Goal: Task Accomplishment & Management: Manage account settings

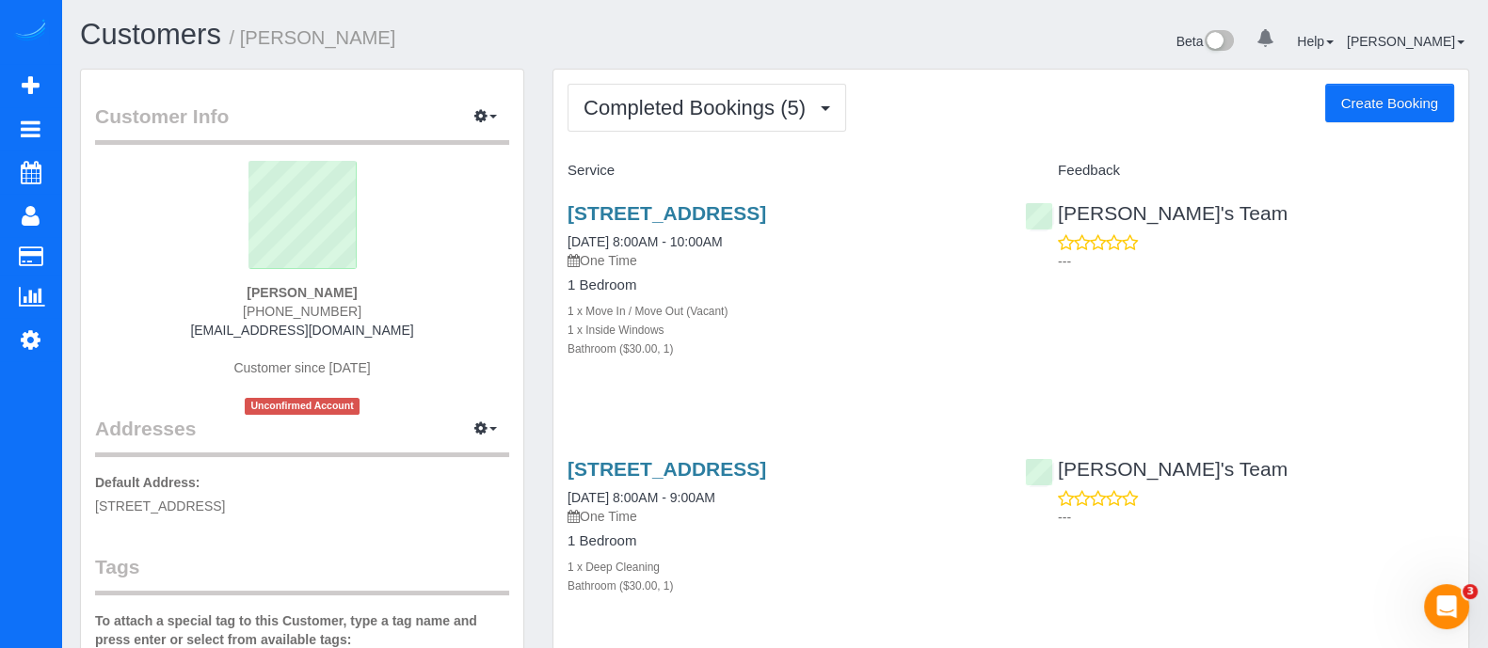
scroll to position [104, 0]
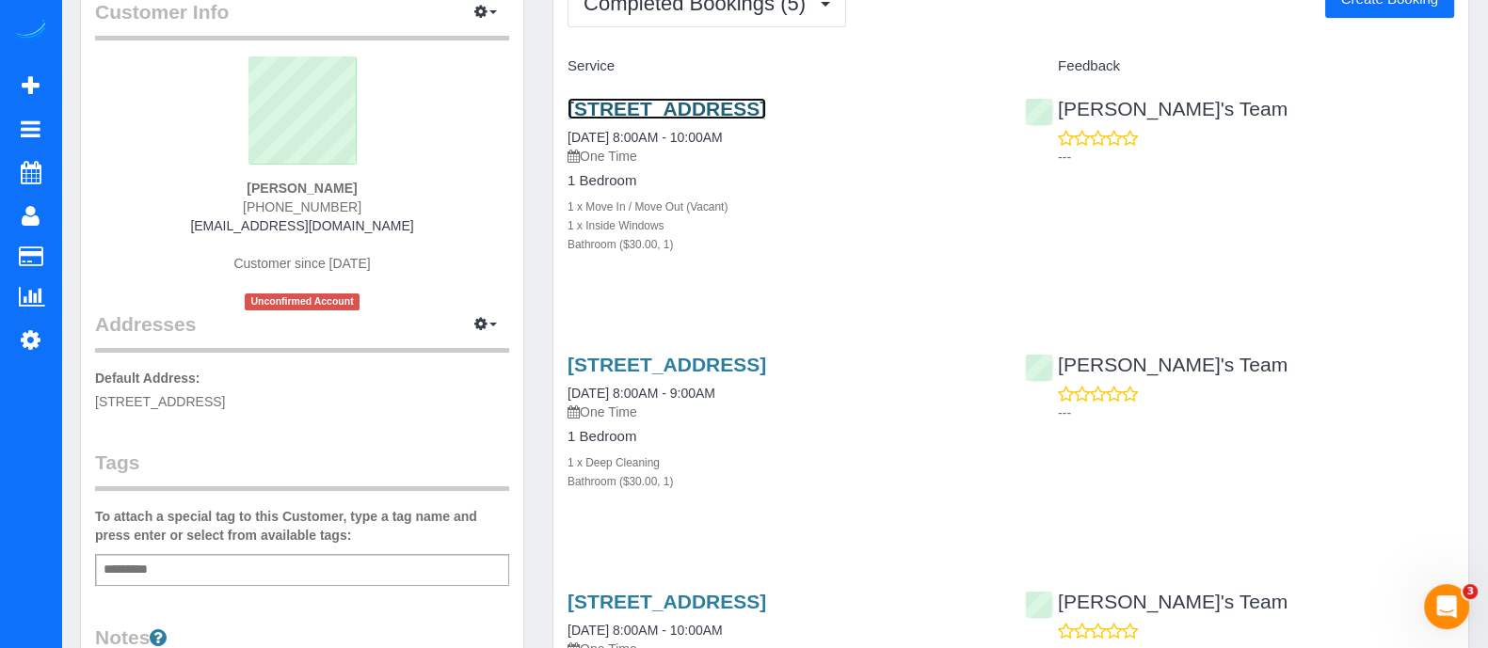
click at [692, 120] on link "[STREET_ADDRESS]" at bounding box center [666, 109] width 199 height 22
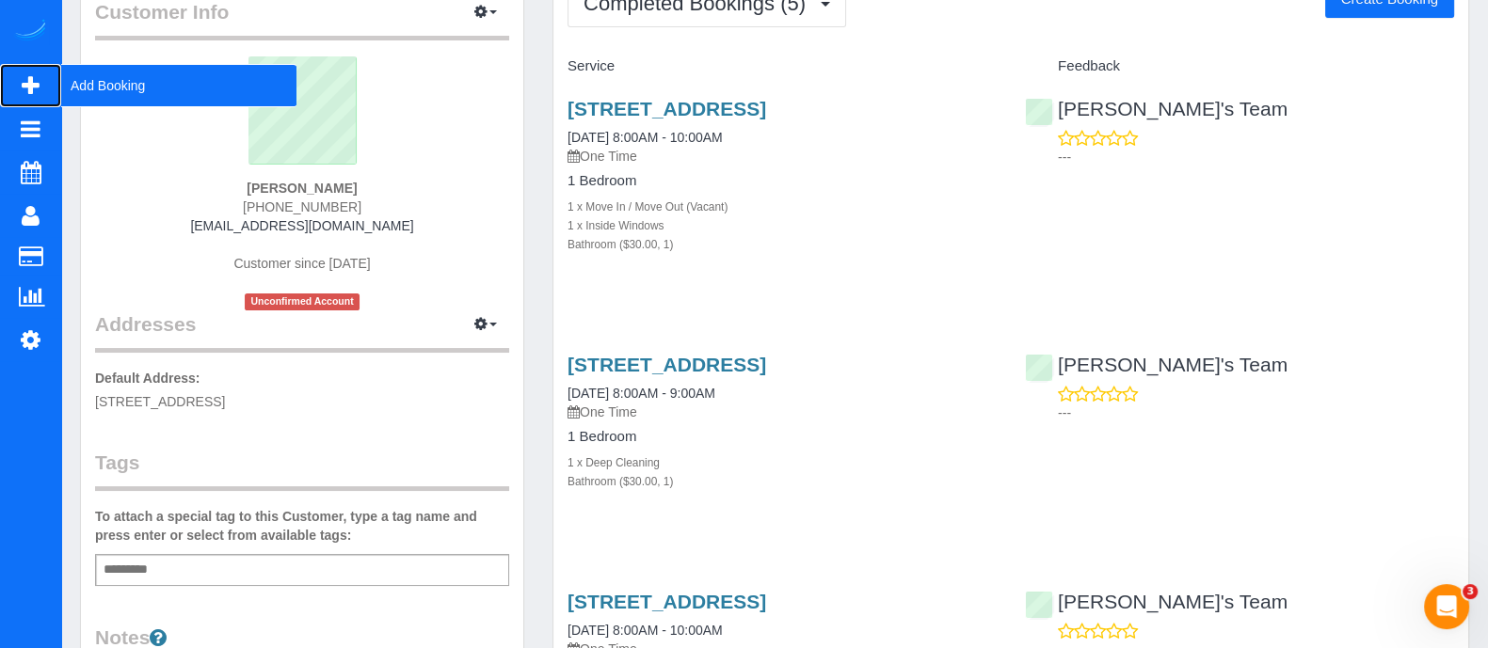
click at [78, 88] on span "Add Booking" at bounding box center [178, 85] width 235 height 43
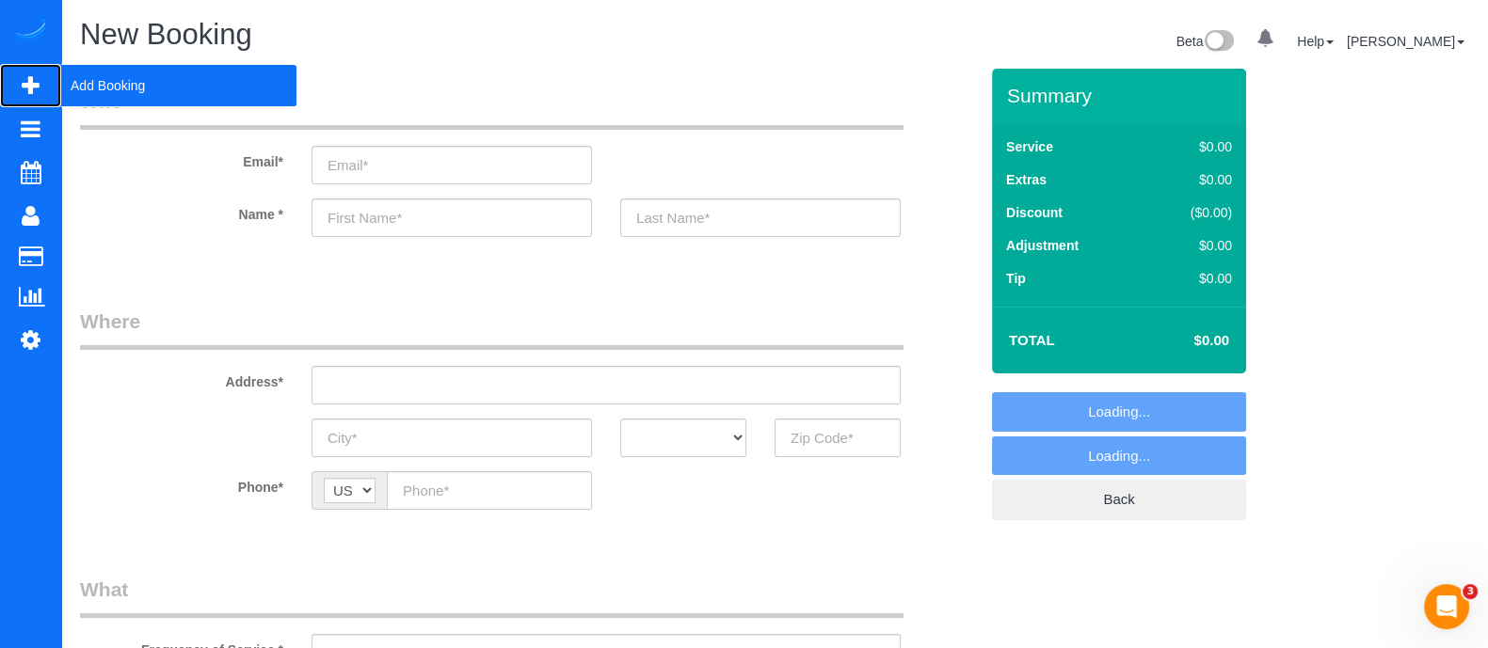
select select "object:11017"
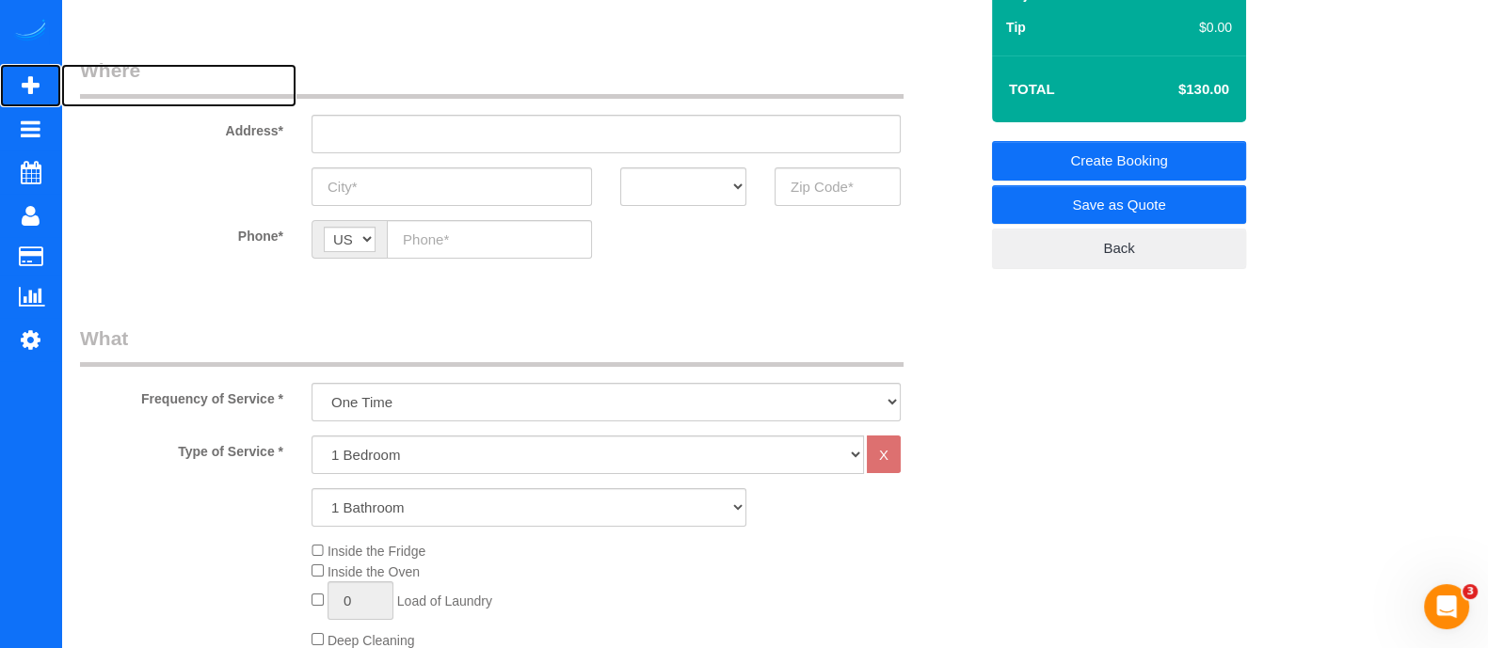
scroll to position [358, 0]
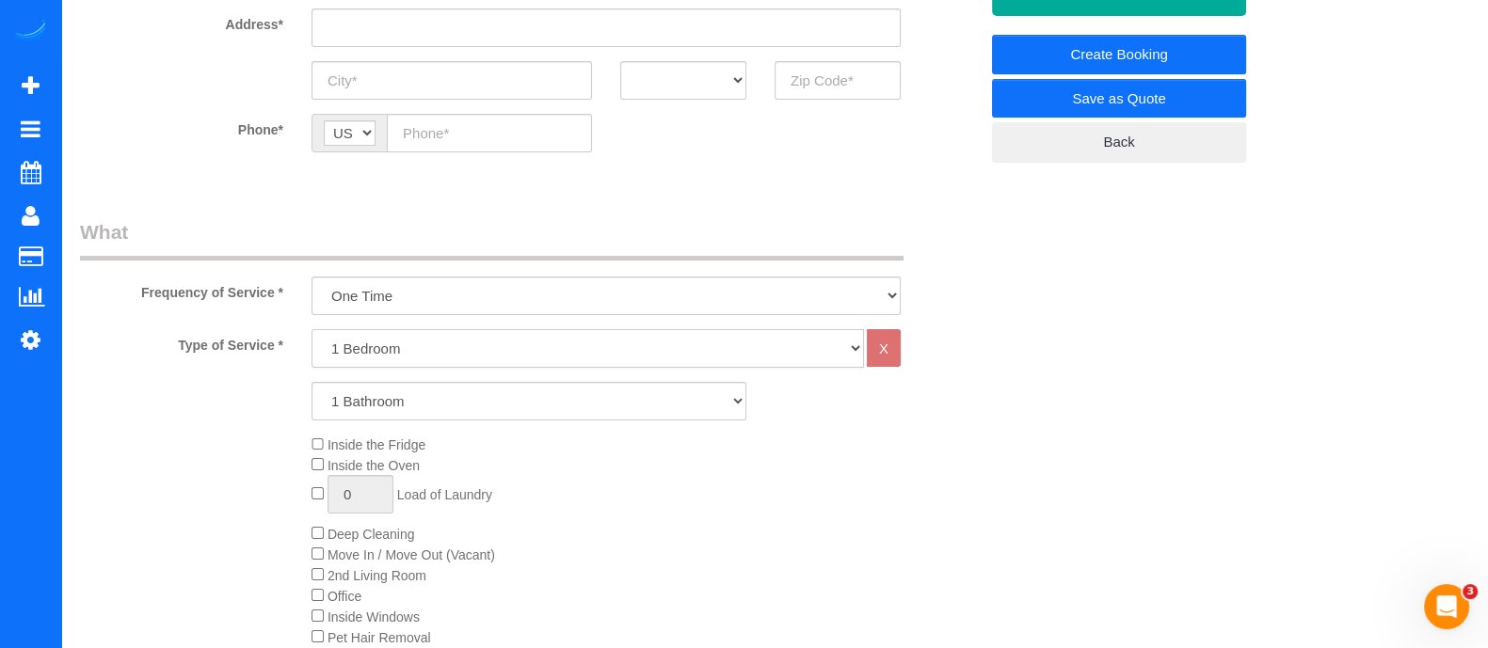
click at [513, 351] on select "1 Bedroom 2 Bedrooms 3 Bedrooms 4 Bedrooms 5 Bedrooms 6 Bedrooms" at bounding box center [587, 348] width 552 height 39
select select "2"
click at [311, 329] on select "1 Bedroom 2 Bedrooms 3 Bedrooms 4 Bedrooms 5 Bedrooms 6 Bedrooms" at bounding box center [587, 348] width 552 height 39
drag, startPoint x: 438, startPoint y: 397, endPoint x: 401, endPoint y: 486, distance: 95.8
click at [401, 486] on div "Type of Service * 1 Bedroom 2 Bedrooms 3 Bedrooms 4 Bedrooms 5 Bedrooms 6 Bedro…" at bounding box center [529, 541] width 898 height 425
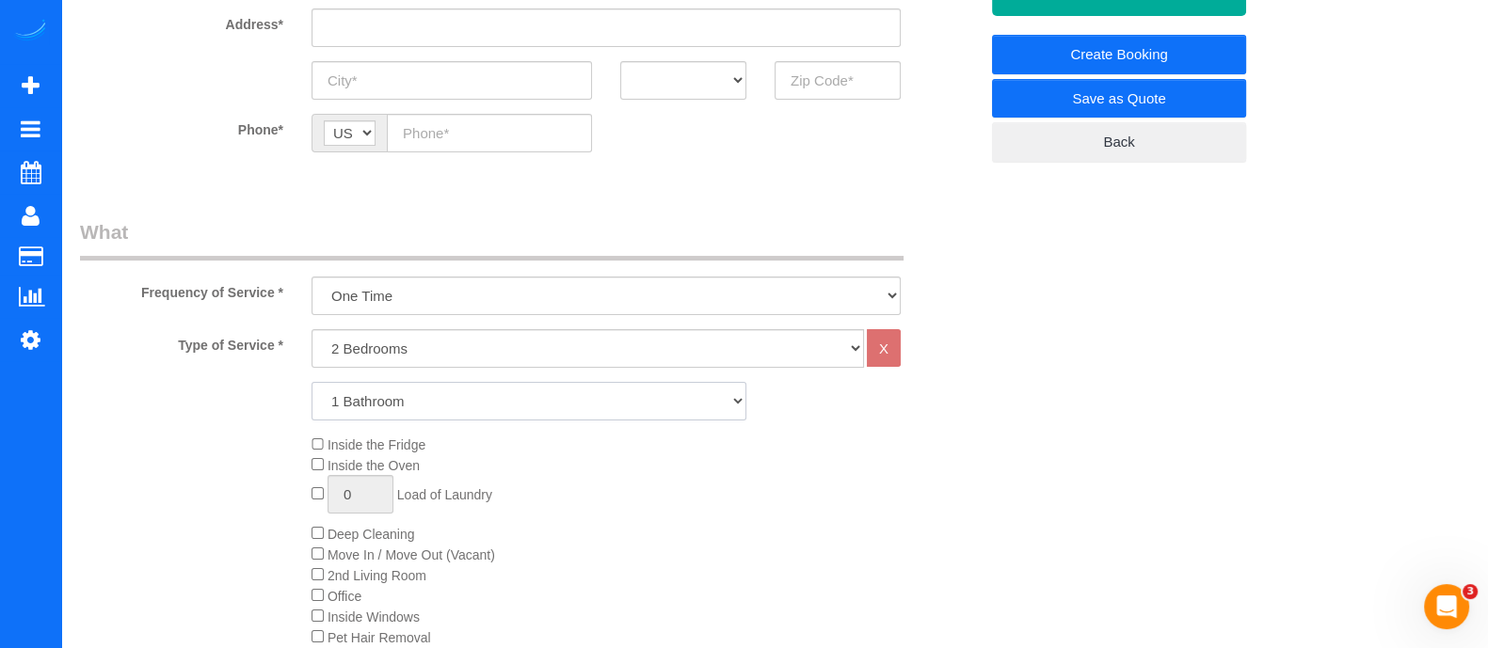
select select "2"
click at [311, 382] on select "1 Bathroom 2 Bathrooms 3 Bathrooms 4 Bathrooms 5 Bathrooms 6 Bathrooms" at bounding box center [528, 401] width 435 height 39
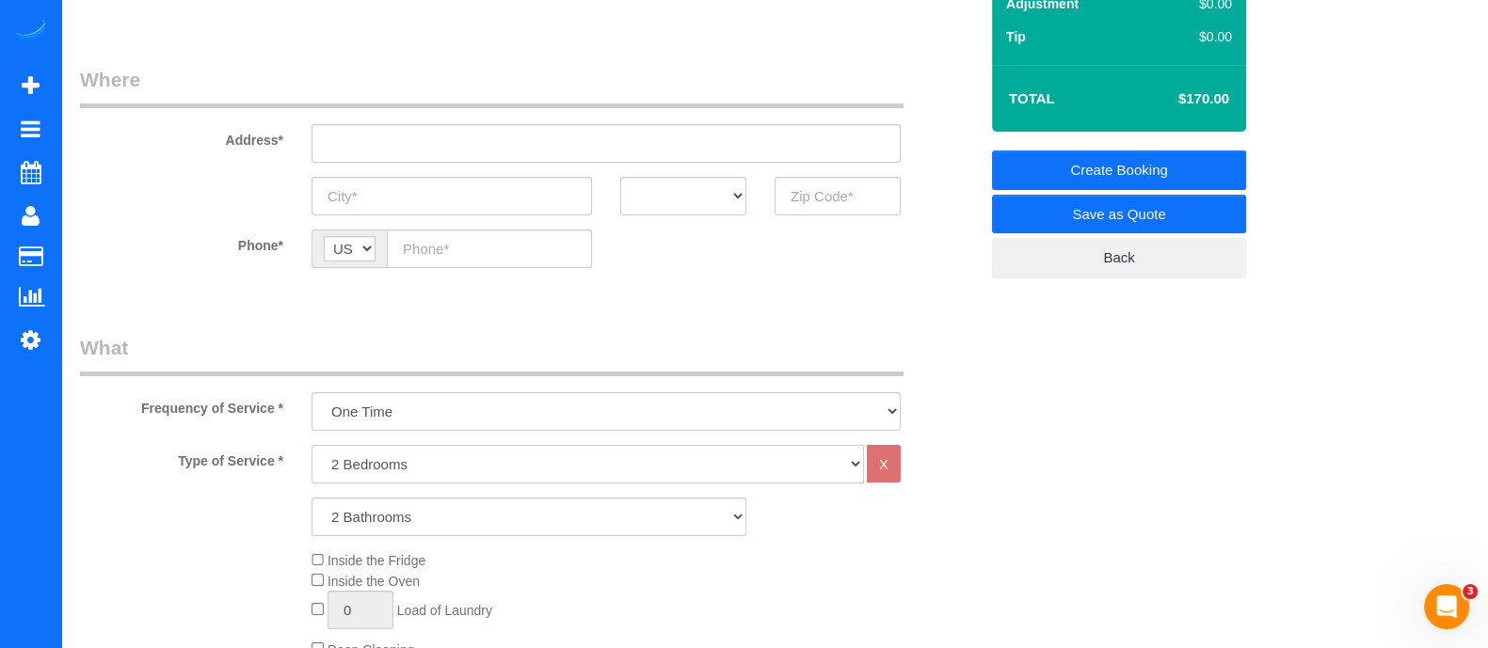
click at [746, 472] on select "1 Bedroom 2 Bedrooms 3 Bedrooms 4 Bedrooms 5 Bedrooms 6 Bedrooms" at bounding box center [587, 464] width 552 height 39
select select "1"
click at [311, 445] on select "1 Bedroom 2 Bedrooms 3 Bedrooms 4 Bedrooms 5 Bedrooms 6 Bedrooms" at bounding box center [587, 464] width 552 height 39
select select "2"
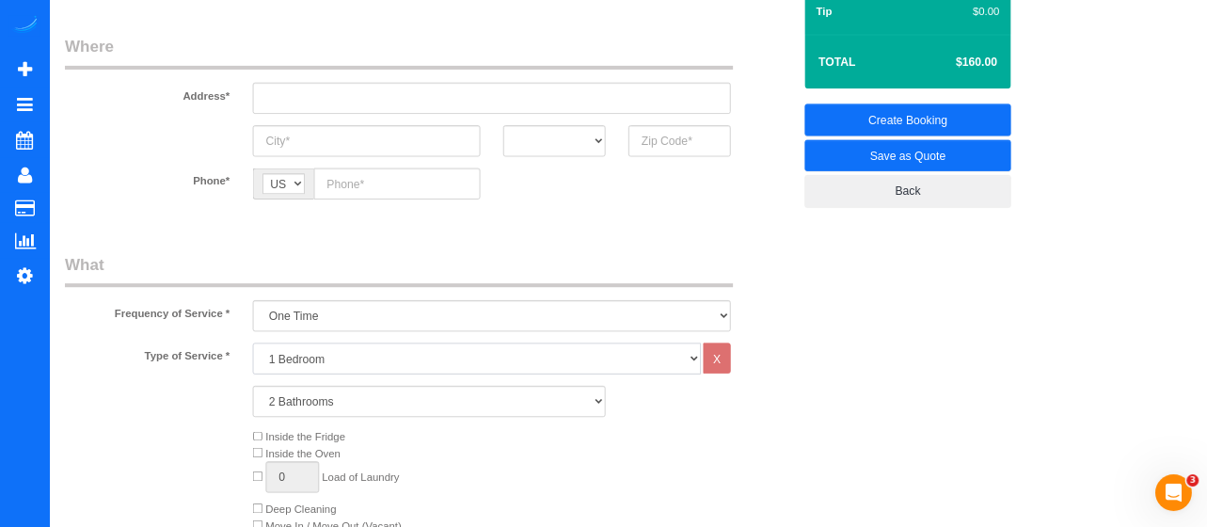
scroll to position [239, 0]
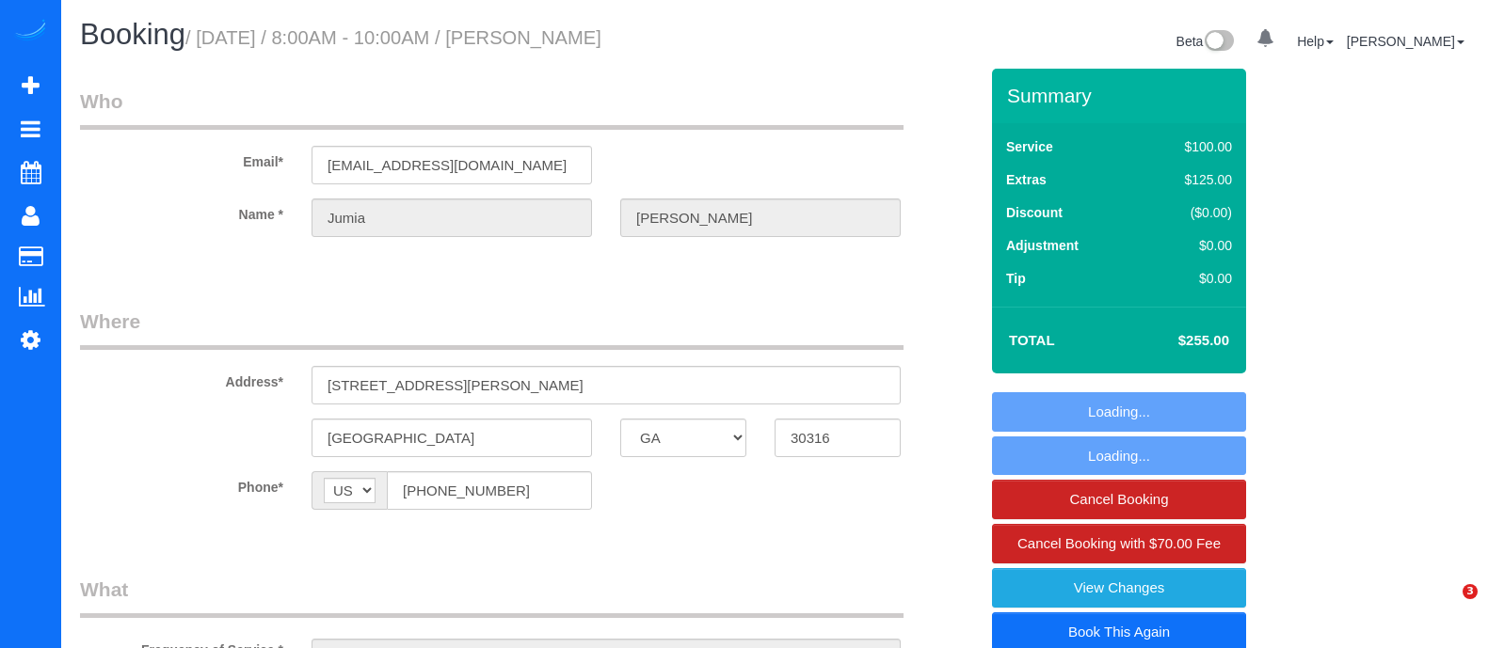
select select "GA"
select select "number:3"
select select "number:6"
select select "object:659"
select select "string:fspay-b51511b6-a5bf-4bd2-b5ad-d86b12edaf48"
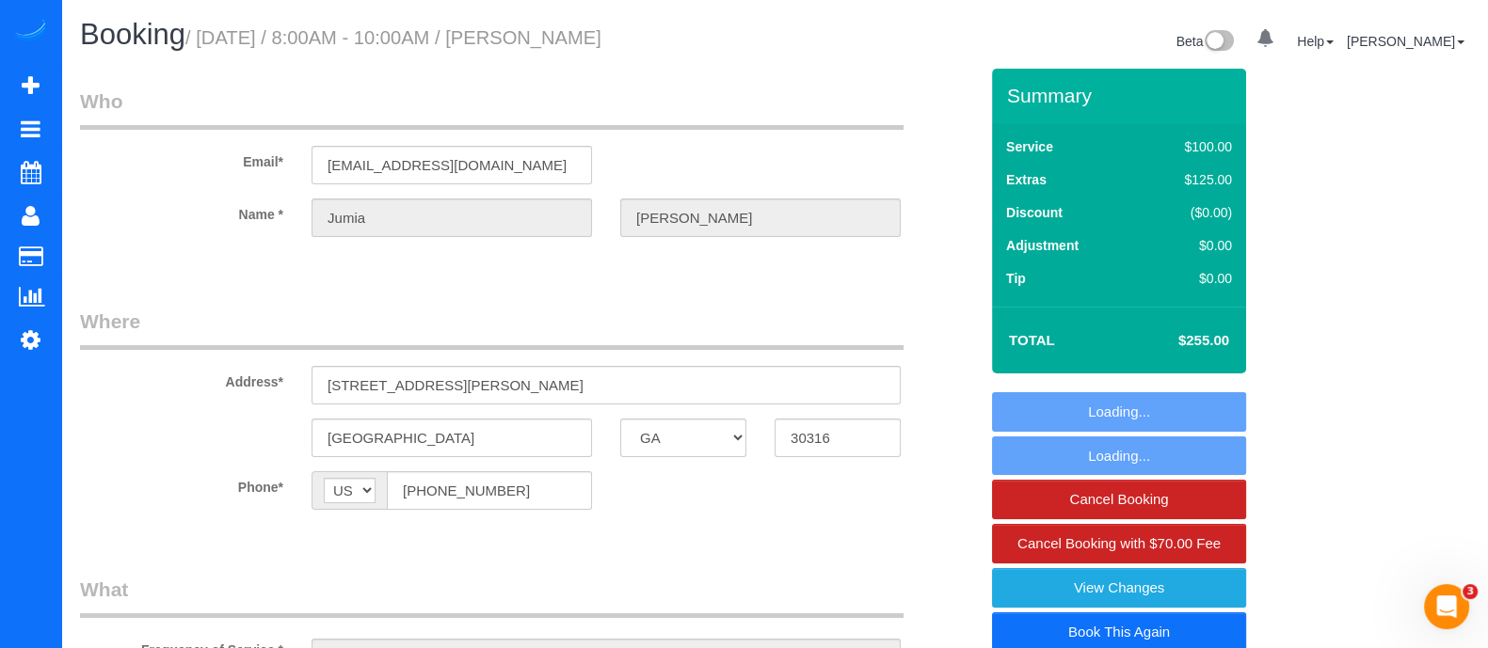
select select "spot1"
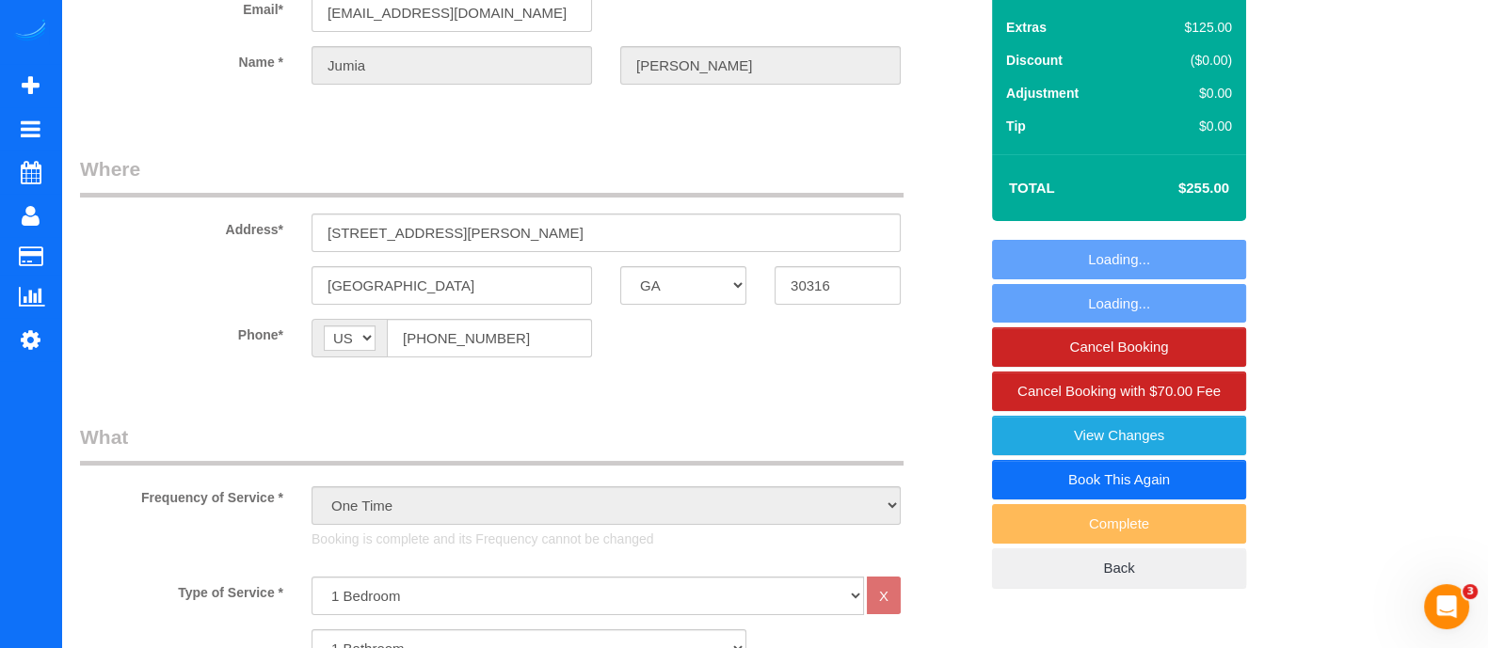
select select "object:760"
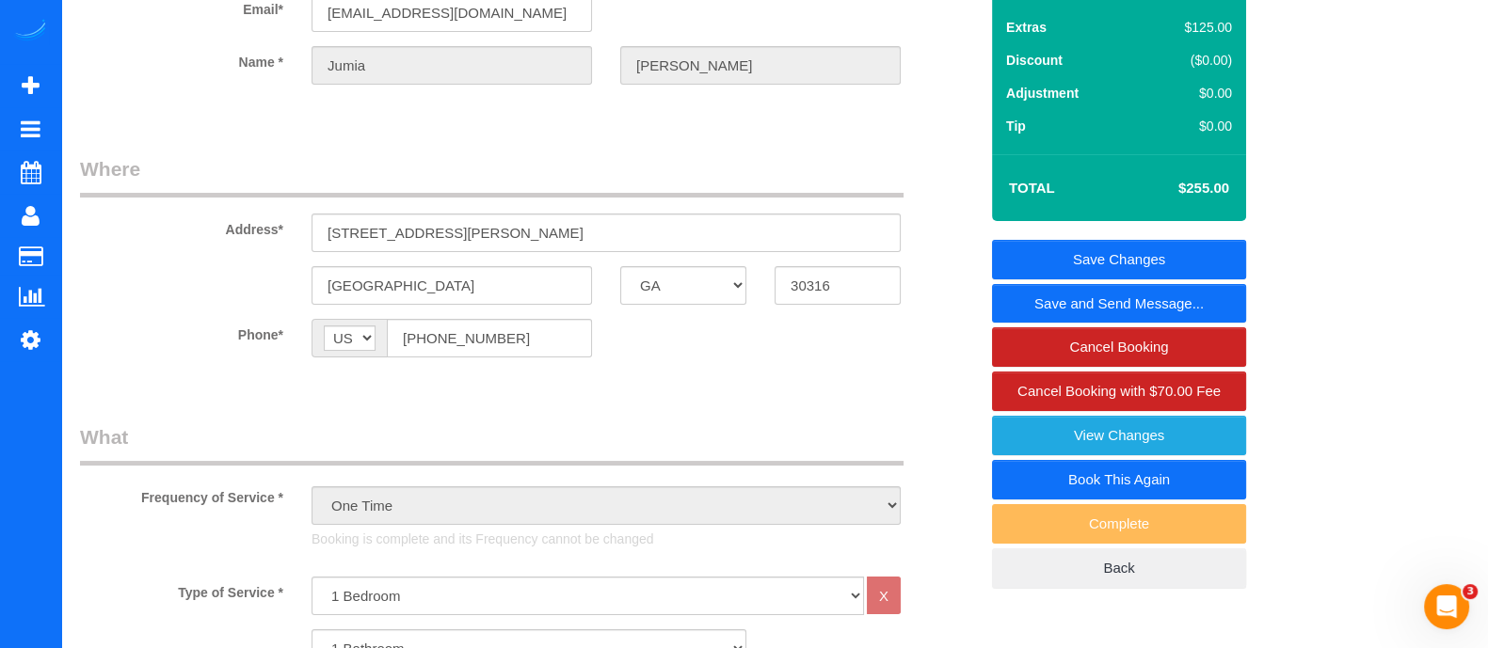
click at [1124, 476] on link "Book This Again" at bounding box center [1119, 480] width 254 height 40
select select "GA"
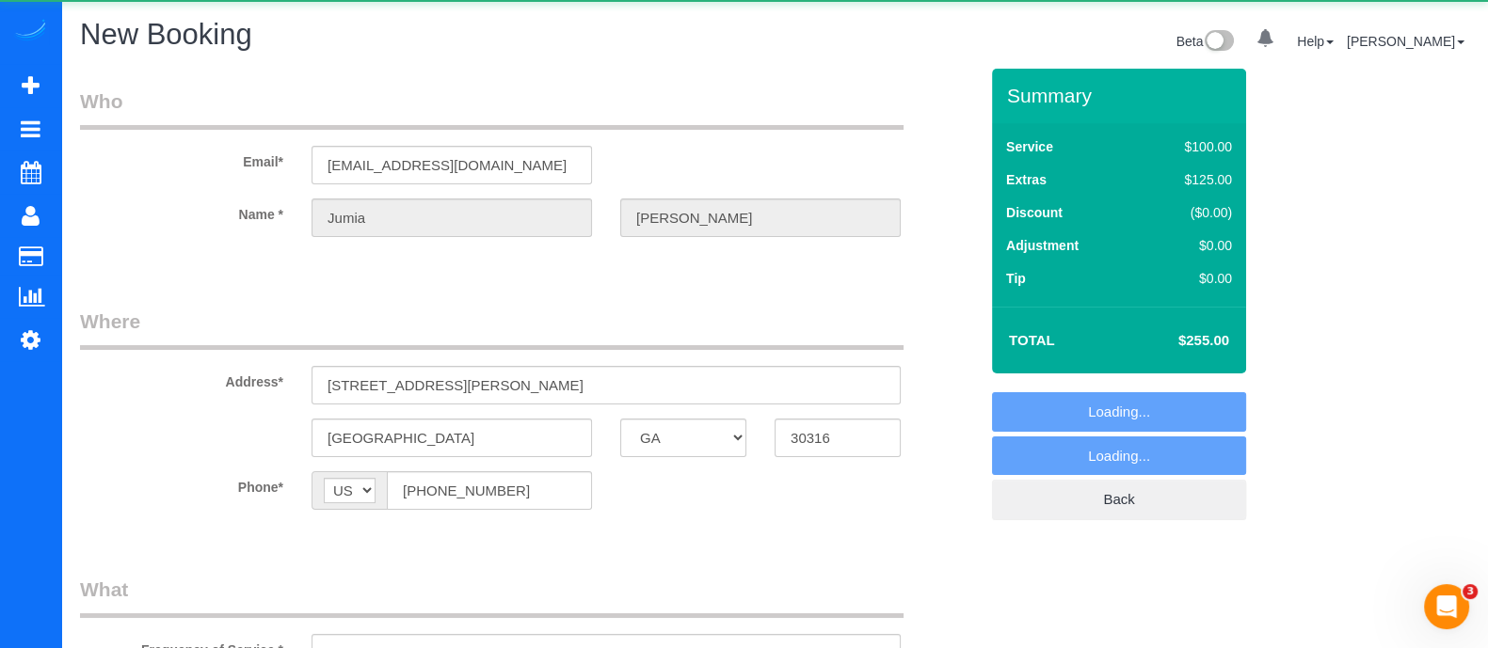
select select "string:fspay-b51511b6-a5bf-4bd2-b5ad-d86b12edaf48"
select select "object:1063"
select select "number:3"
select select "number:6"
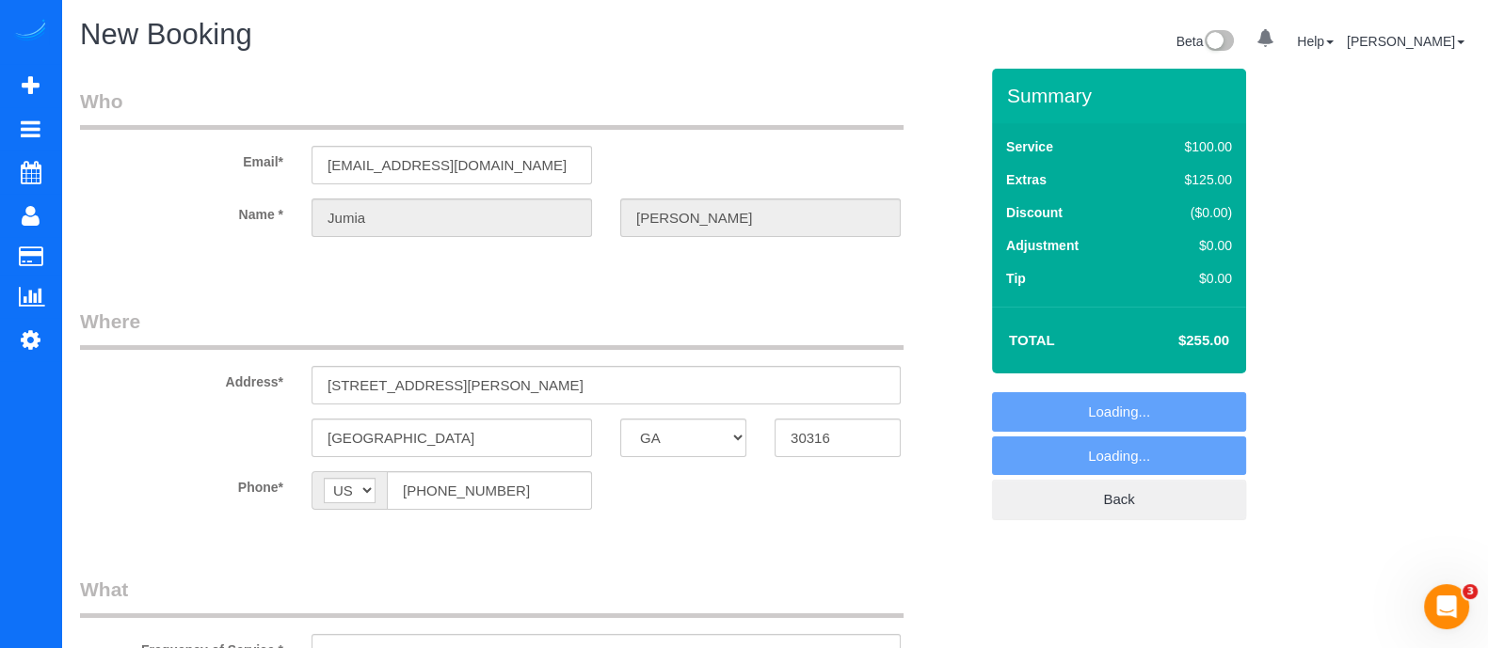
select select "object:1116"
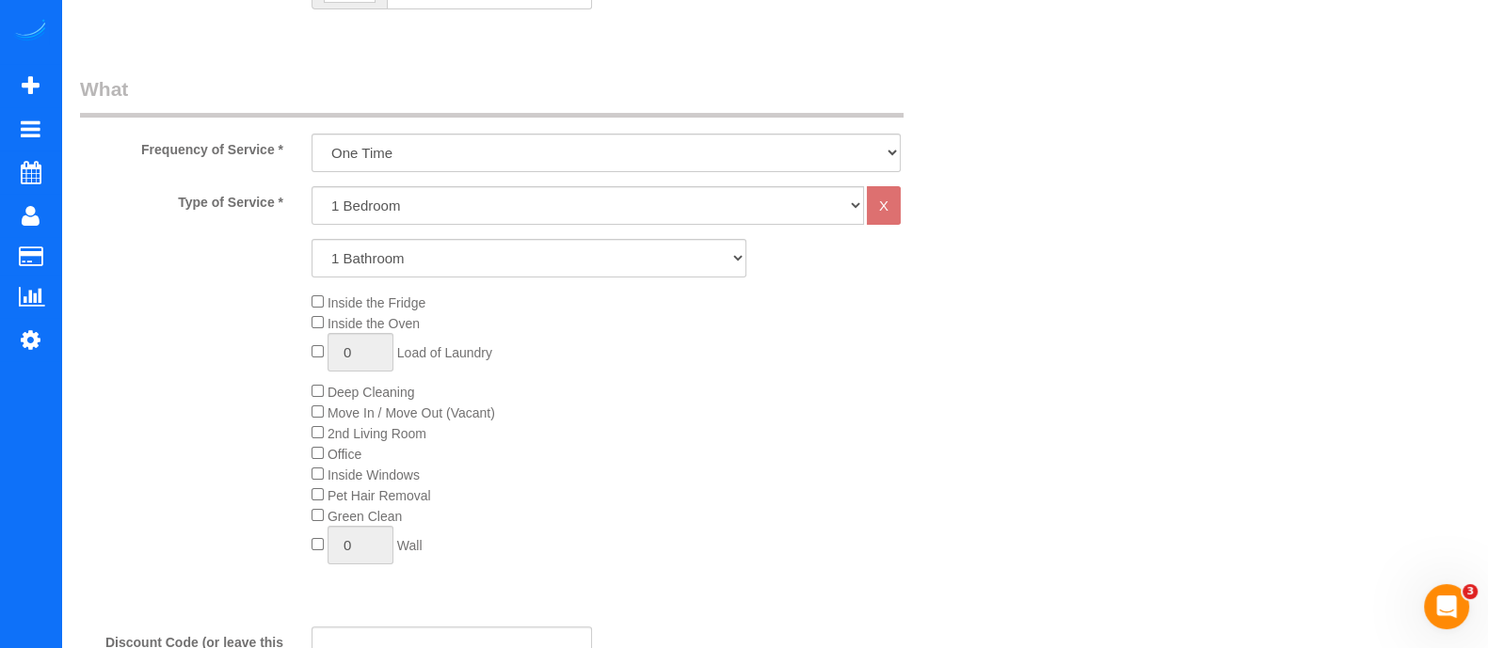
scroll to position [557, 0]
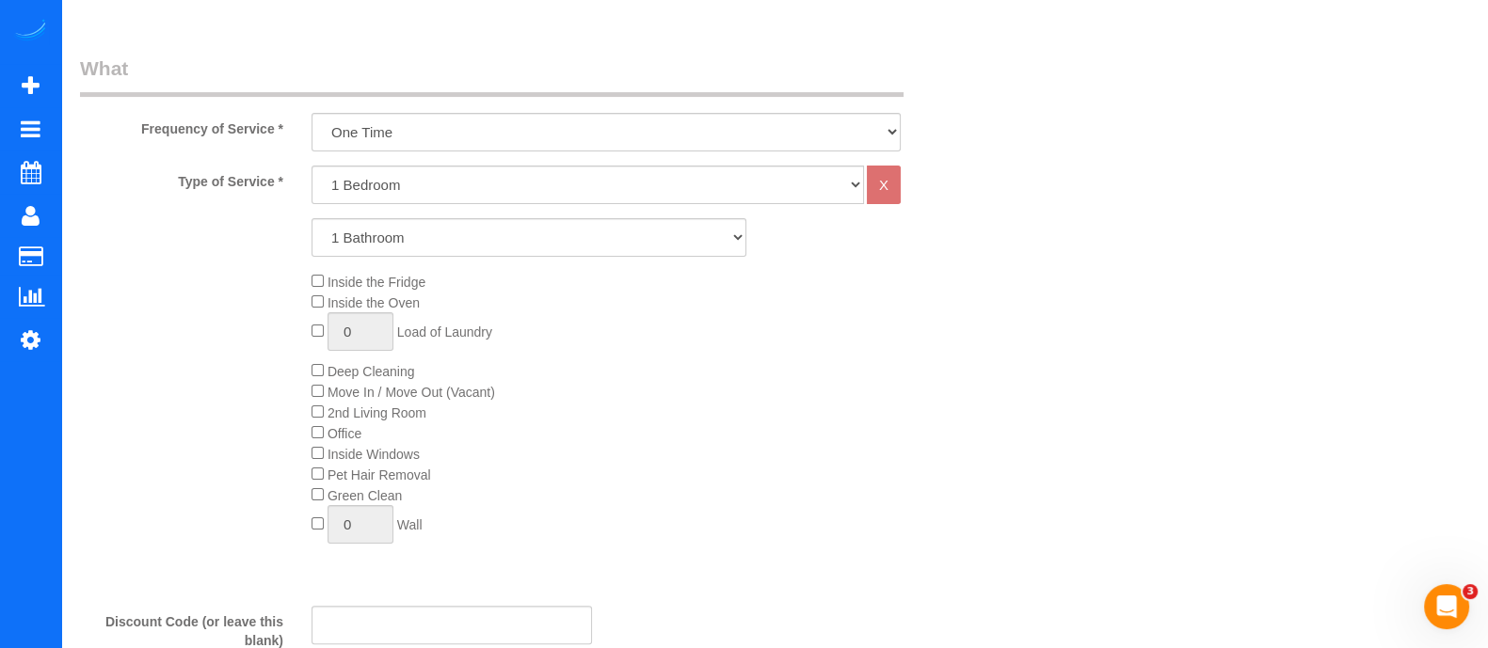
click at [315, 446] on div "Inside the Fridge Inside the Oven 0 Load of Laundry Deep Cleaning Move In / Mov…" at bounding box center [644, 412] width 694 height 282
click at [318, 362] on div "Inside the Fridge Inside the Oven 0 Load of Laundry Deep Cleaning Move In / Mov…" at bounding box center [644, 412] width 694 height 282
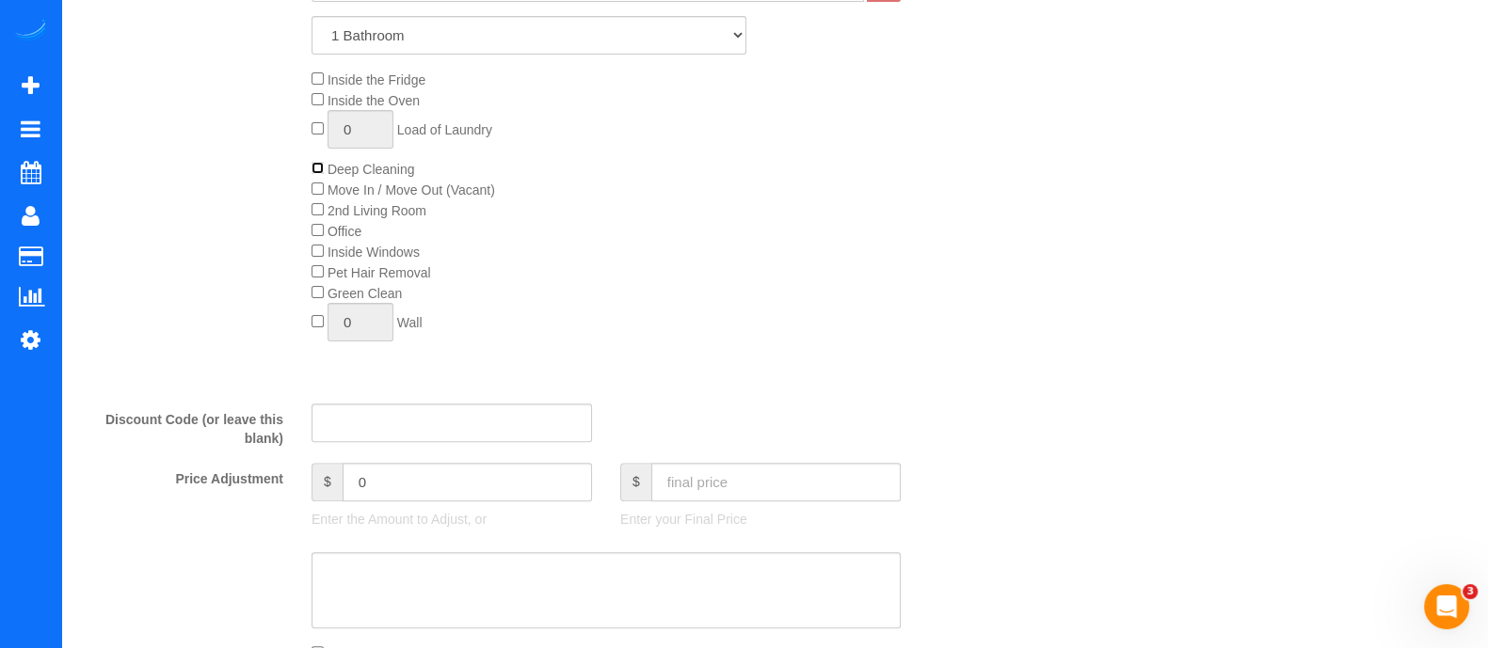
scroll to position [906, 0]
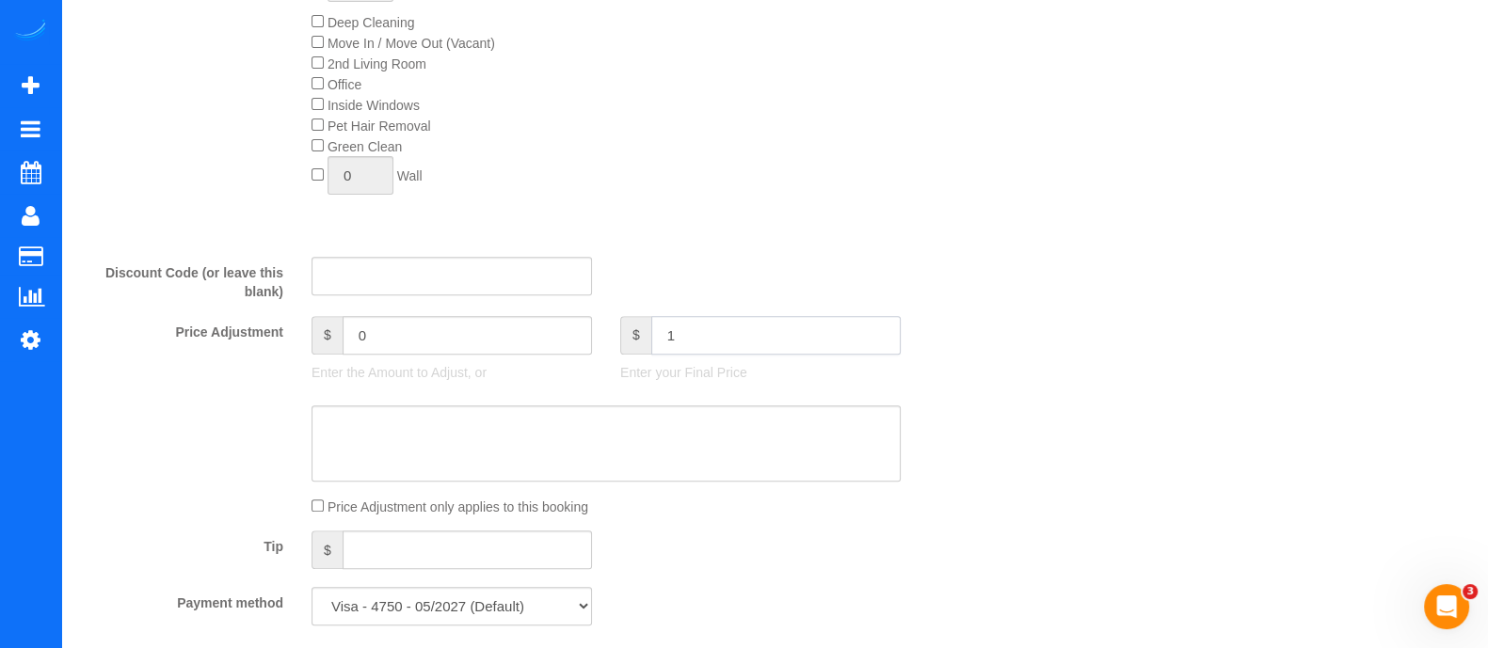
click at [853, 355] on input "1" at bounding box center [775, 335] width 249 height 39
type input "130"
type input "-60"
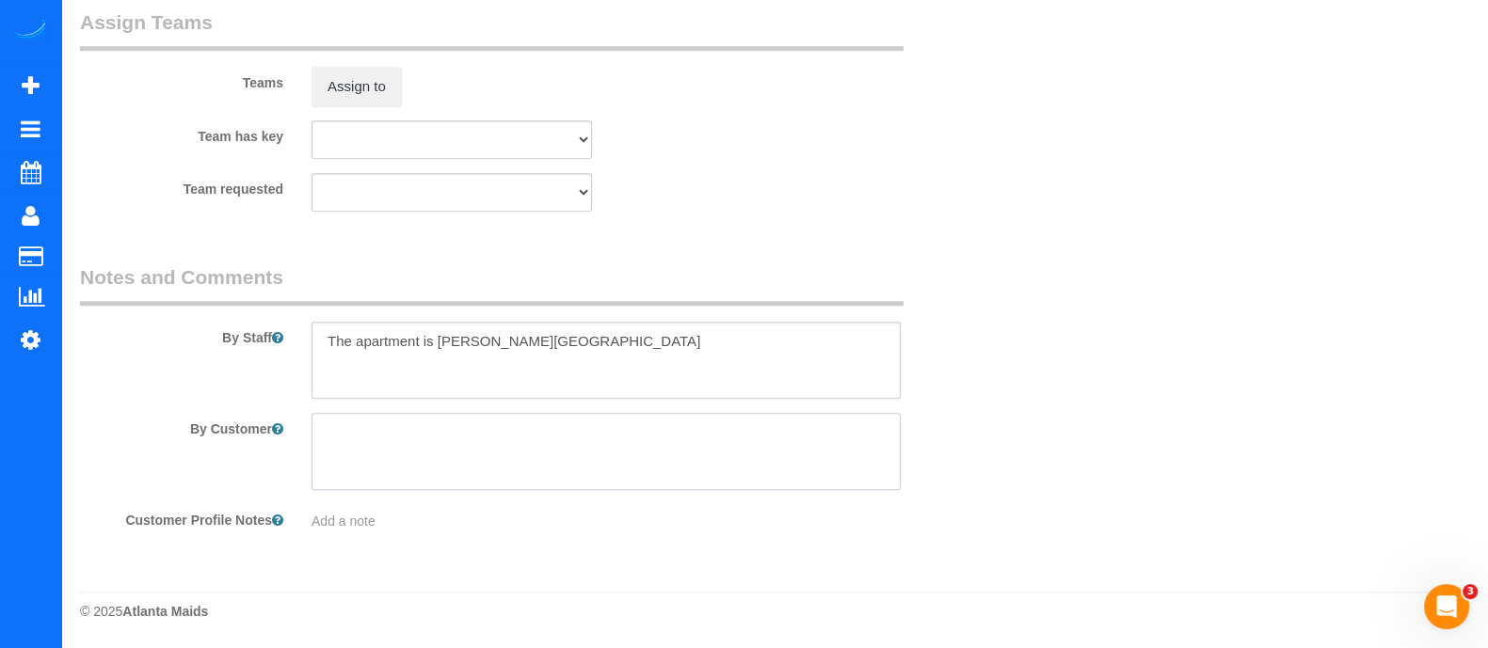
click at [517, 433] on textarea at bounding box center [605, 451] width 589 height 77
click at [573, 373] on textarea at bounding box center [605, 360] width 589 height 77
drag, startPoint x: 729, startPoint y: 355, endPoint x: 507, endPoint y: 347, distance: 222.2
click at [507, 347] on textarea at bounding box center [605, 360] width 589 height 77
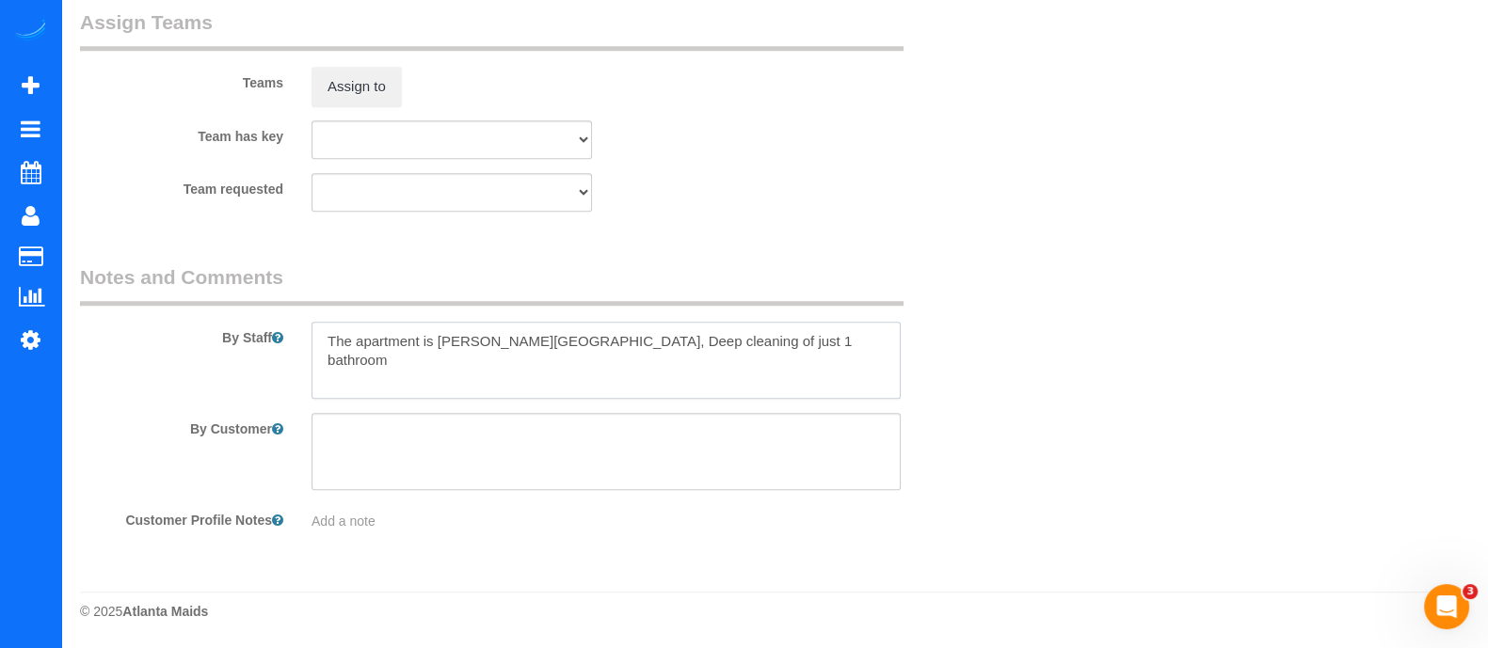
type textarea "The apartment is Alton East, Deep cleaning of just 1 bathroom"
paste textarea "Deep cleaning of just 1 bathroom"
click at [438, 447] on textarea at bounding box center [605, 451] width 589 height 77
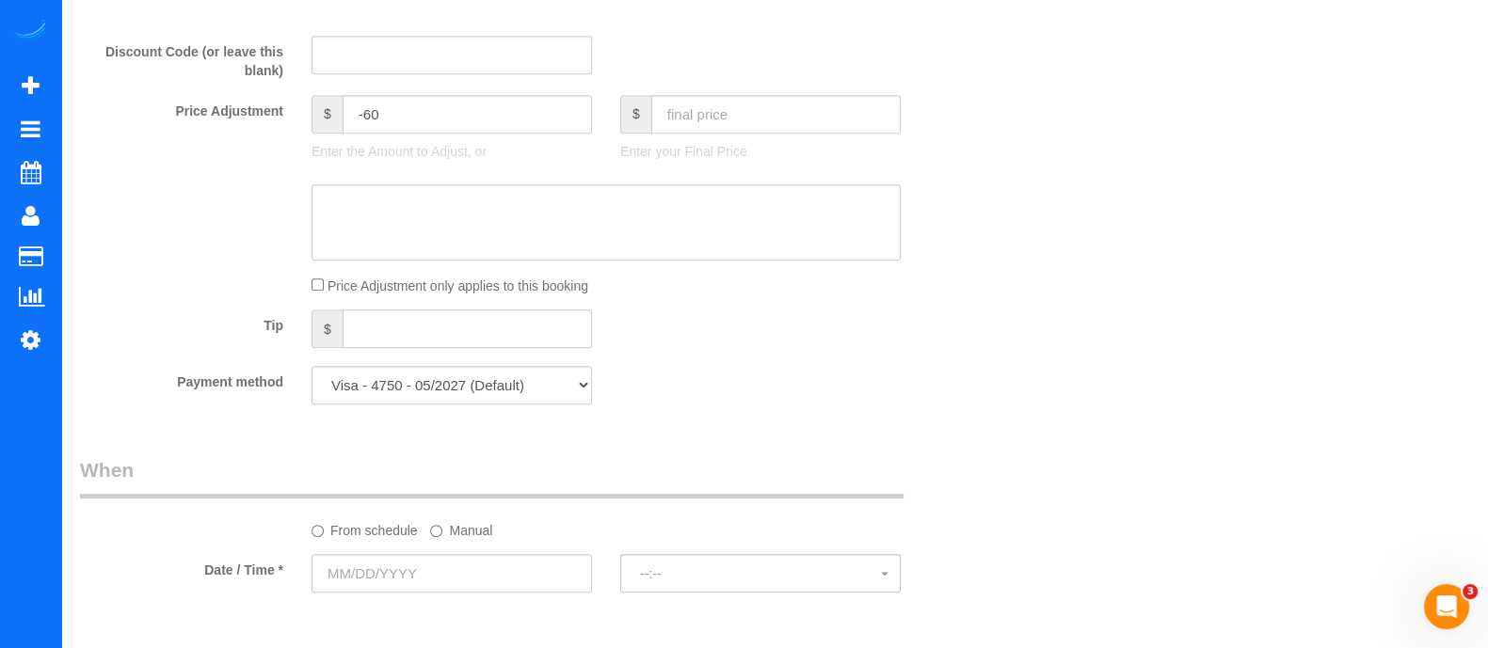
scroll to position [1250, 0]
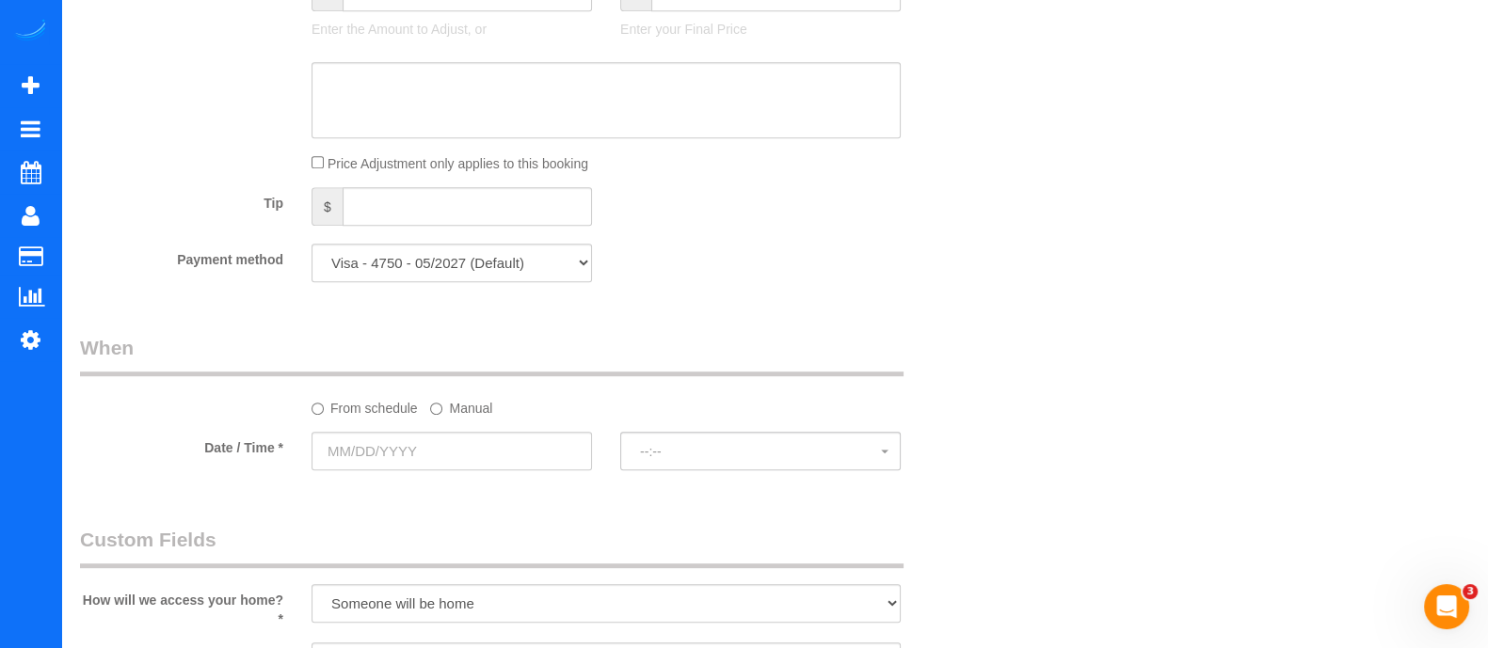
type textarea "Deep cleaning of just 1 bathroom"
click at [528, 462] on input "text" at bounding box center [451, 451] width 280 height 39
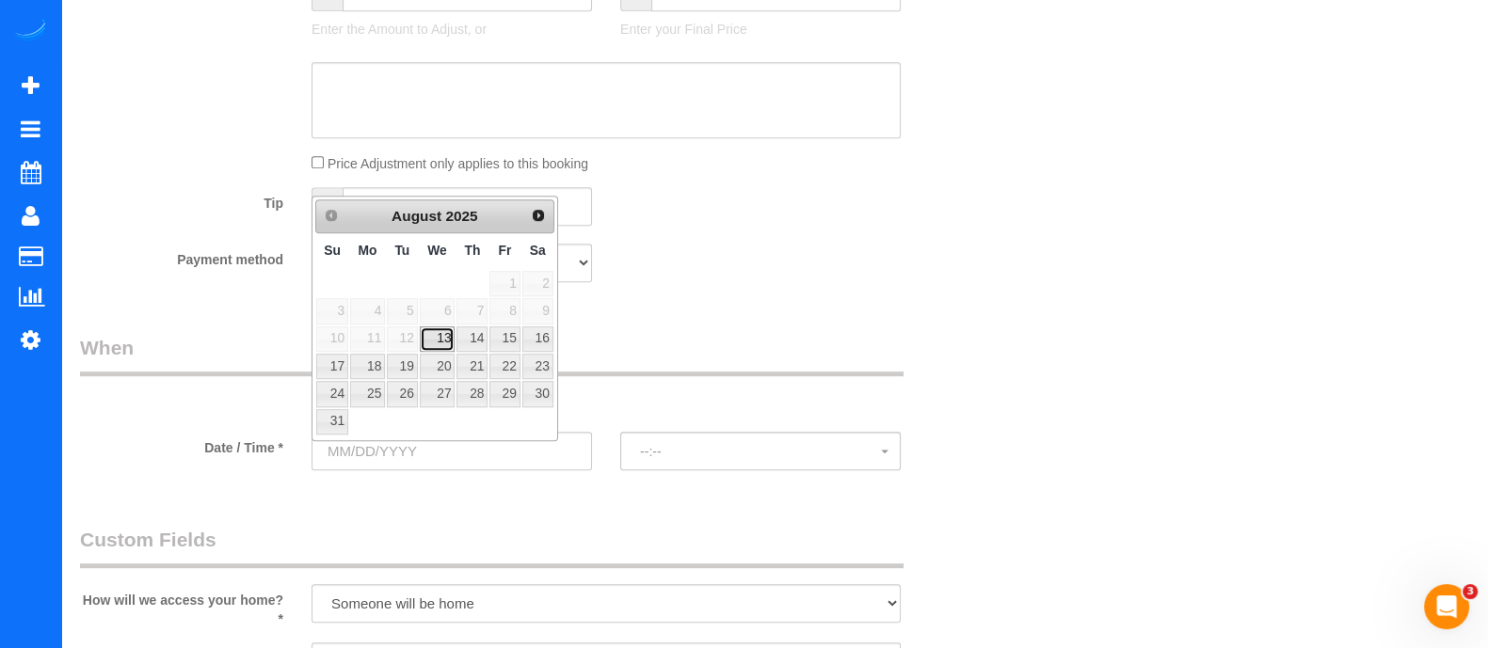
click at [444, 338] on link "13" at bounding box center [438, 339] width 36 height 25
type input "08/13/2025"
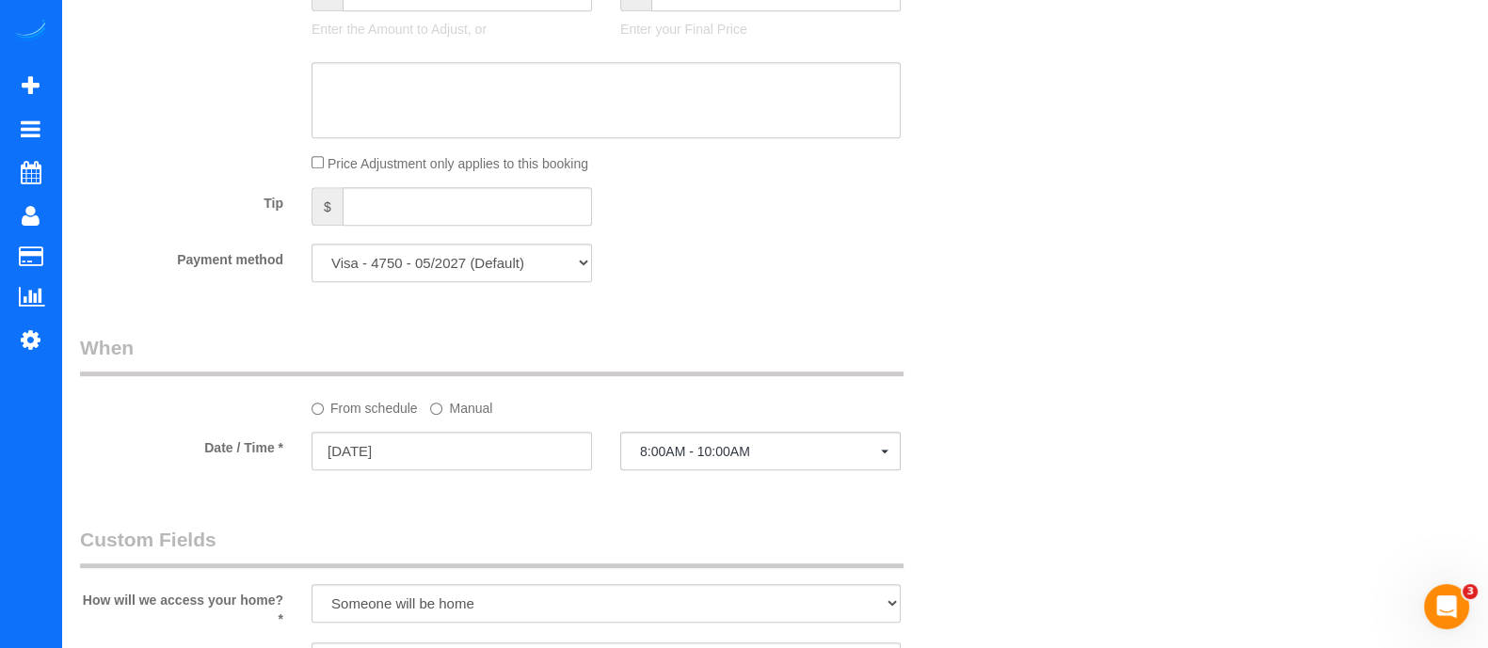
select select "spot11"
click at [444, 413] on label "Manual" at bounding box center [461, 404] width 62 height 25
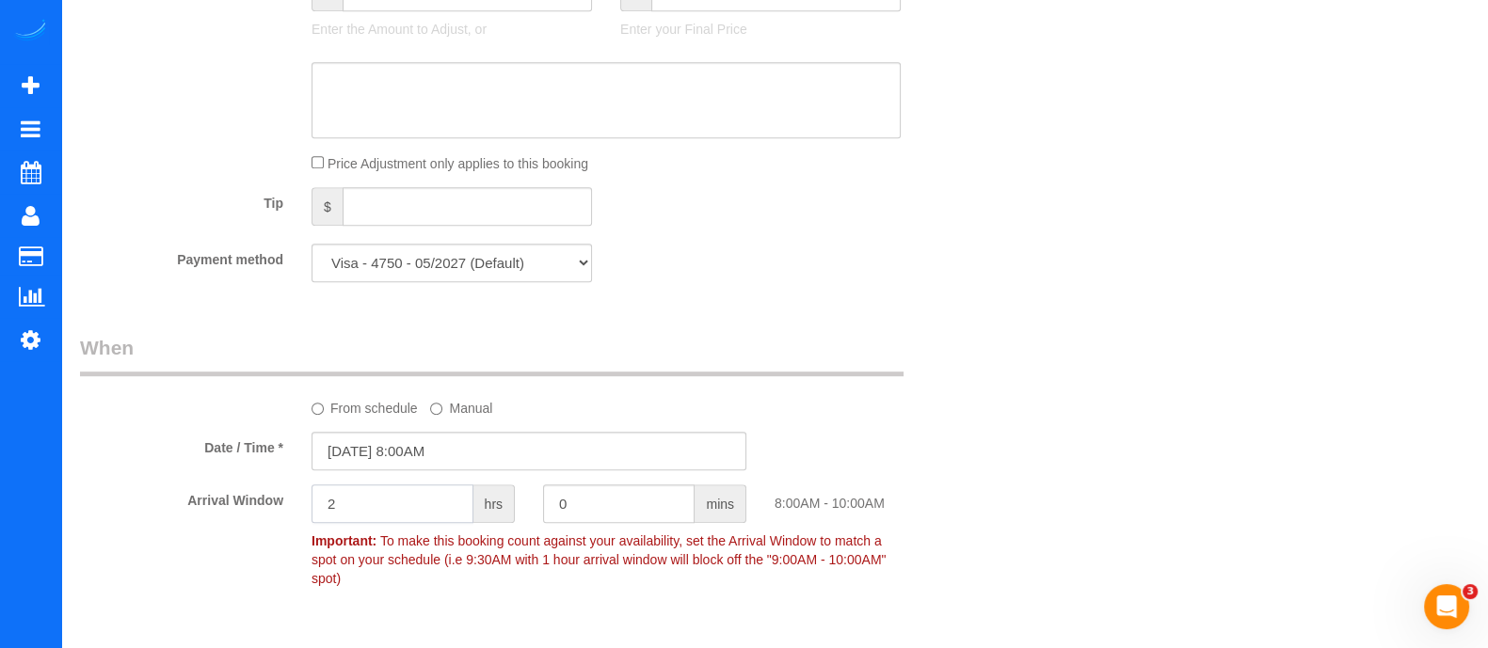
click at [398, 513] on input "2" at bounding box center [392, 504] width 162 height 39
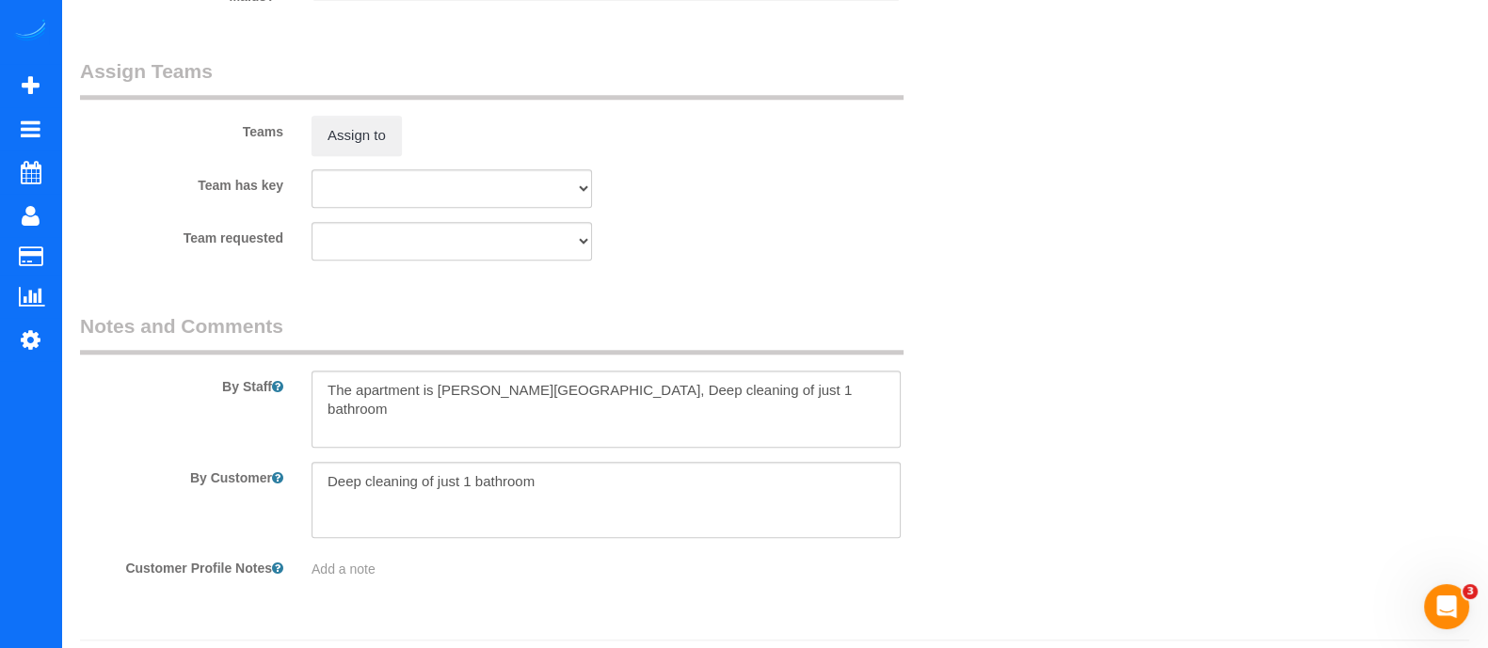
scroll to position [2089, 0]
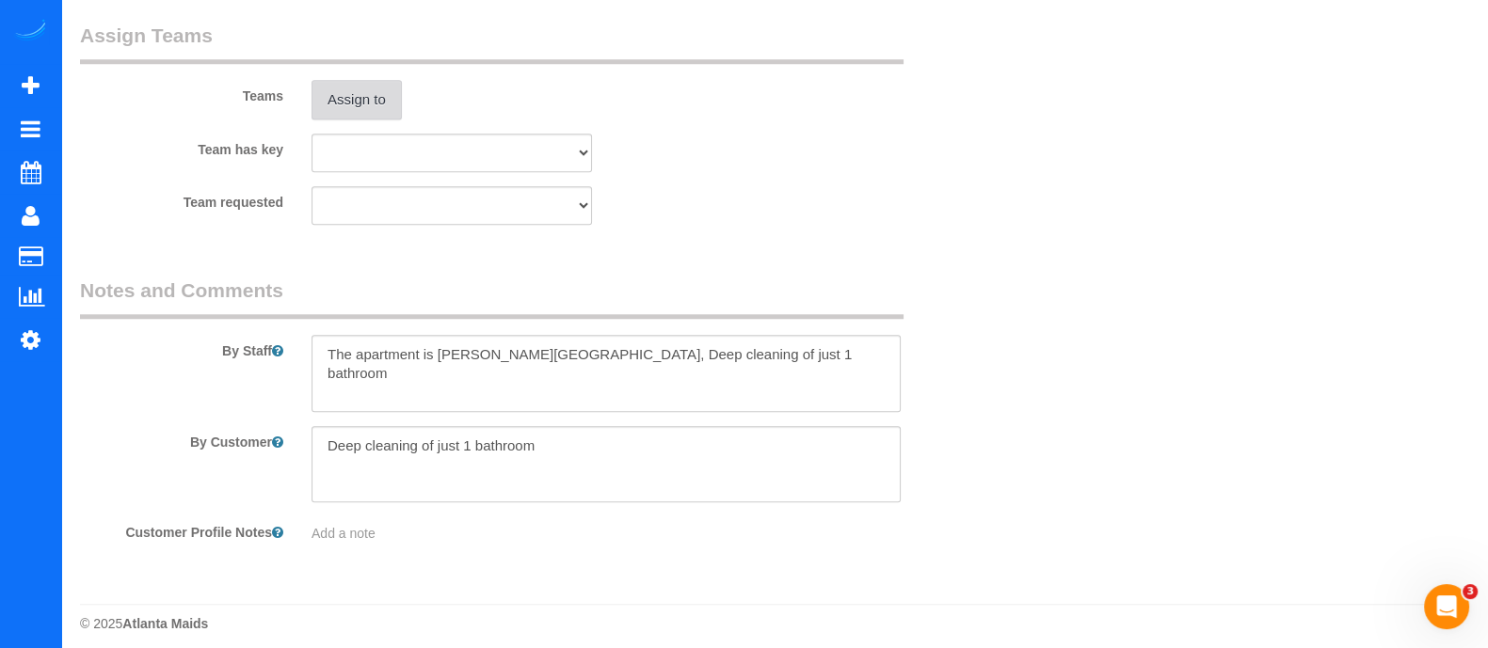
type input "1"
click at [367, 80] on button "Assign to" at bounding box center [356, 100] width 90 height 40
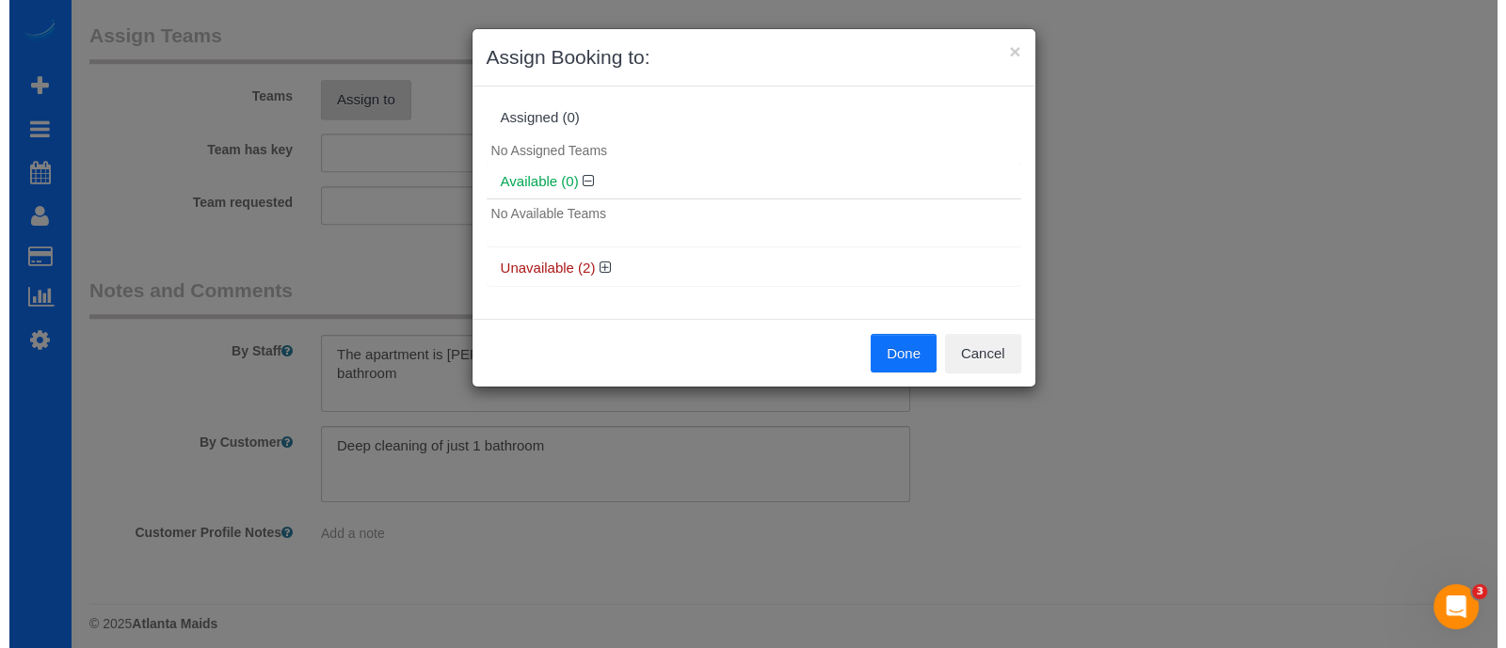
scroll to position [2086, 0]
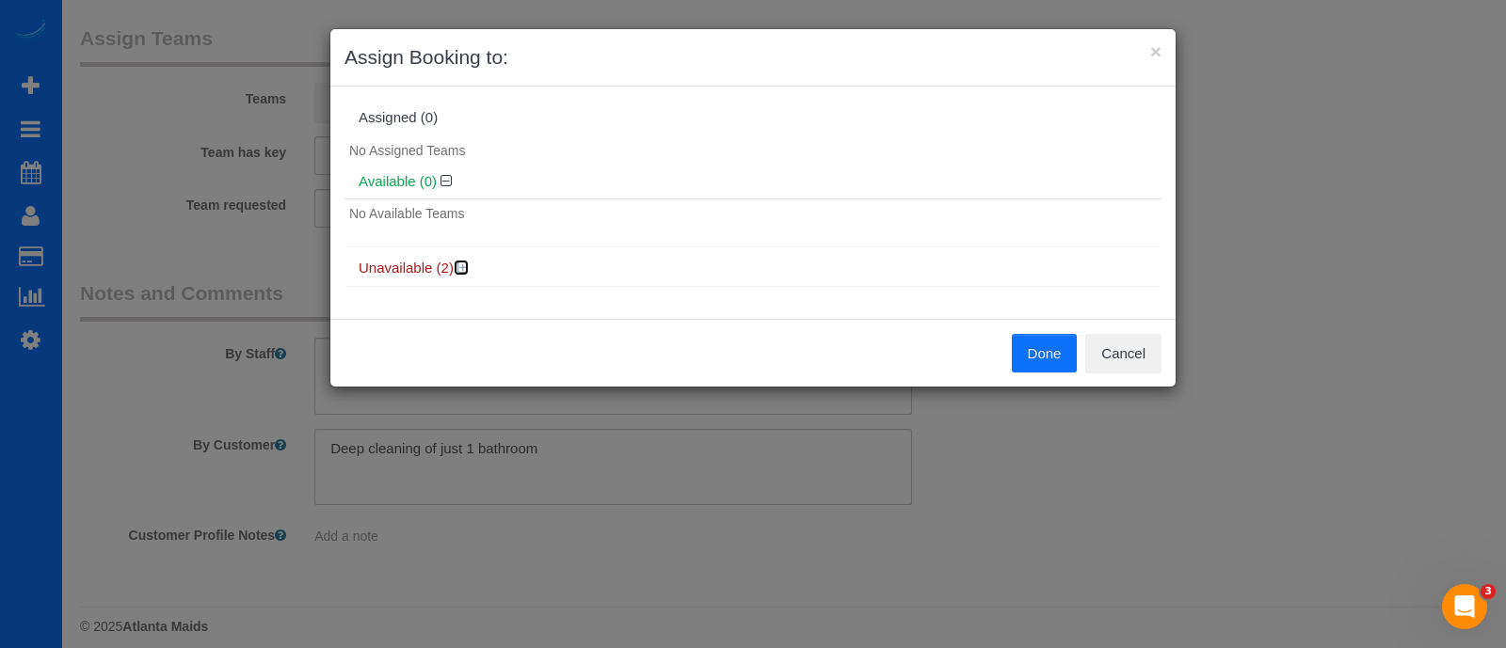
click at [466, 267] on icon at bounding box center [462, 268] width 11 height 14
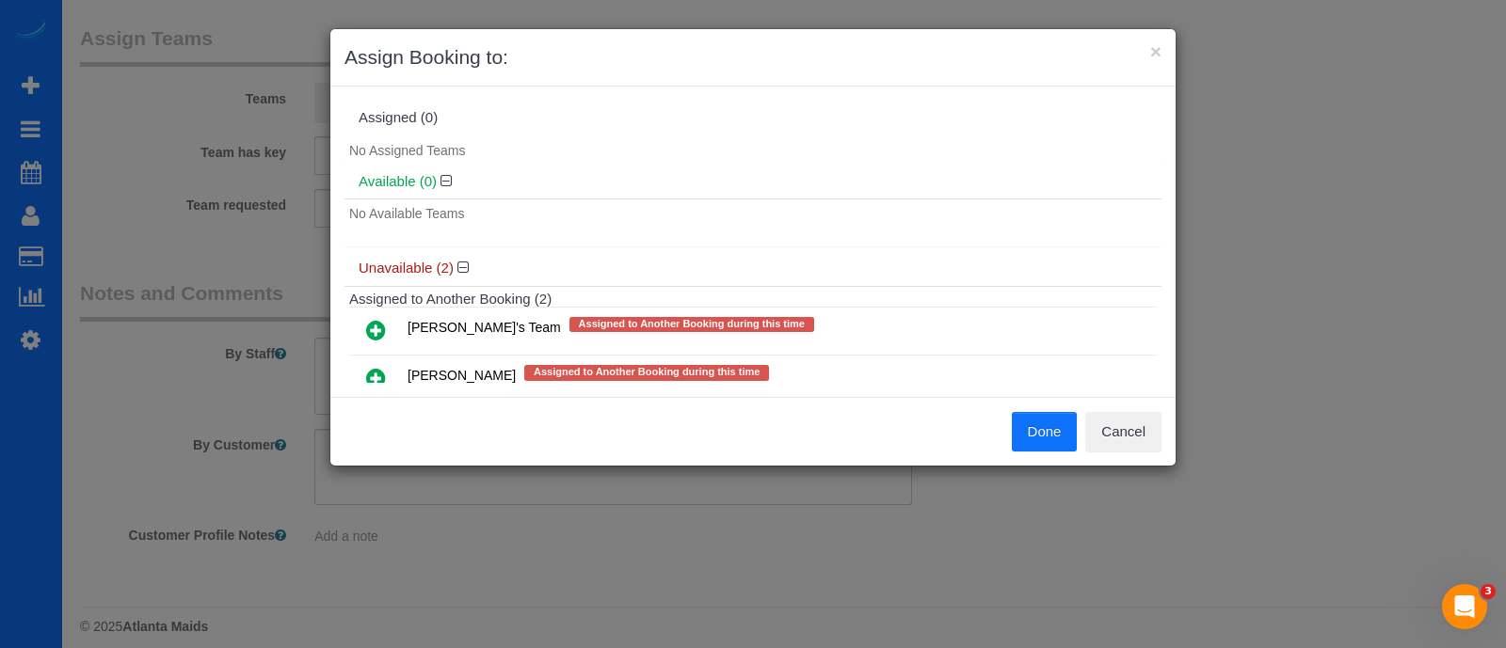
click at [381, 331] on icon at bounding box center [376, 330] width 20 height 23
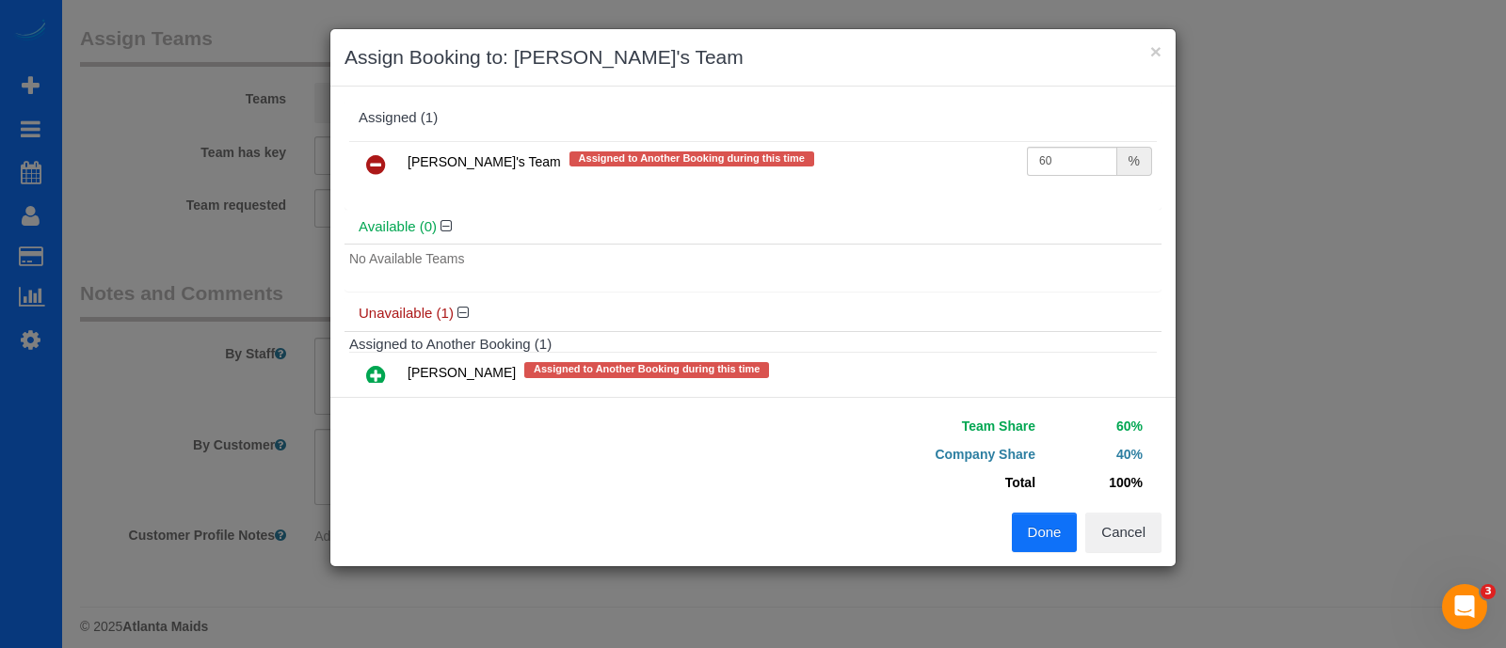
click at [1049, 534] on button "Done" at bounding box center [1045, 533] width 66 height 40
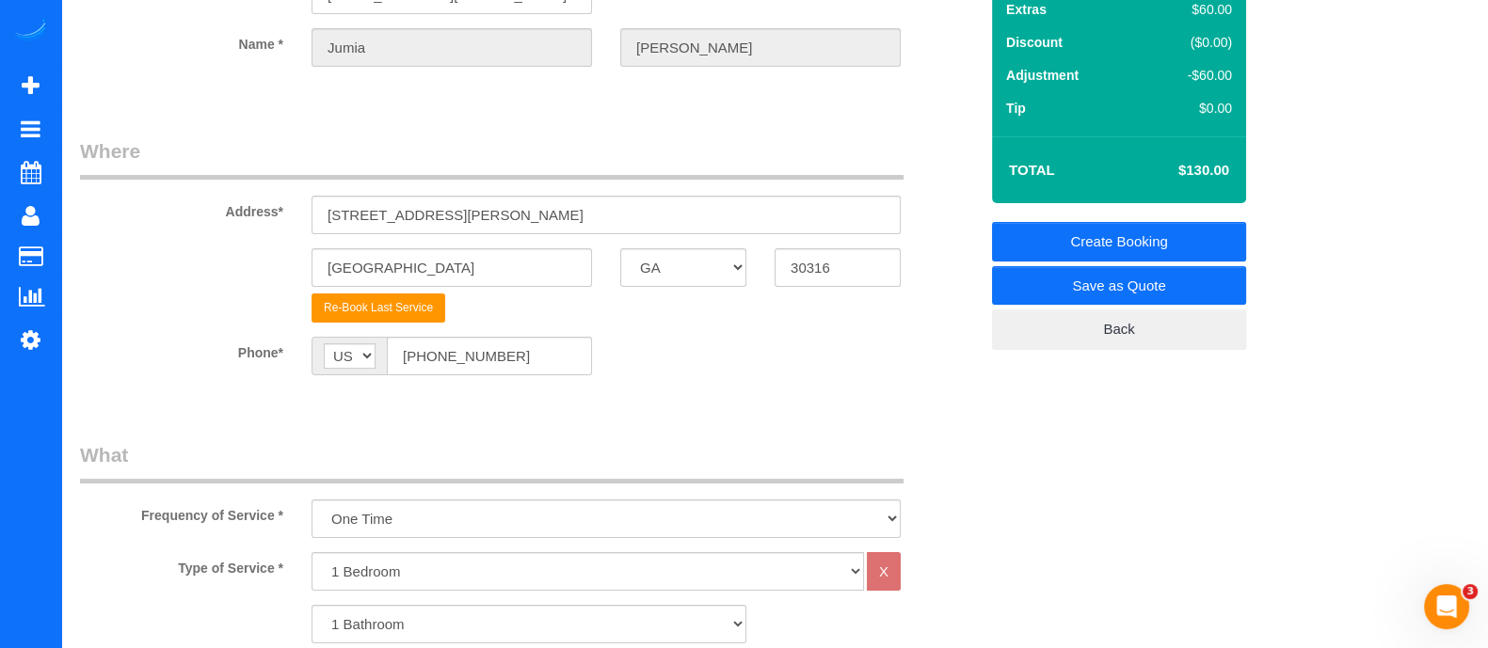
scroll to position [0, 0]
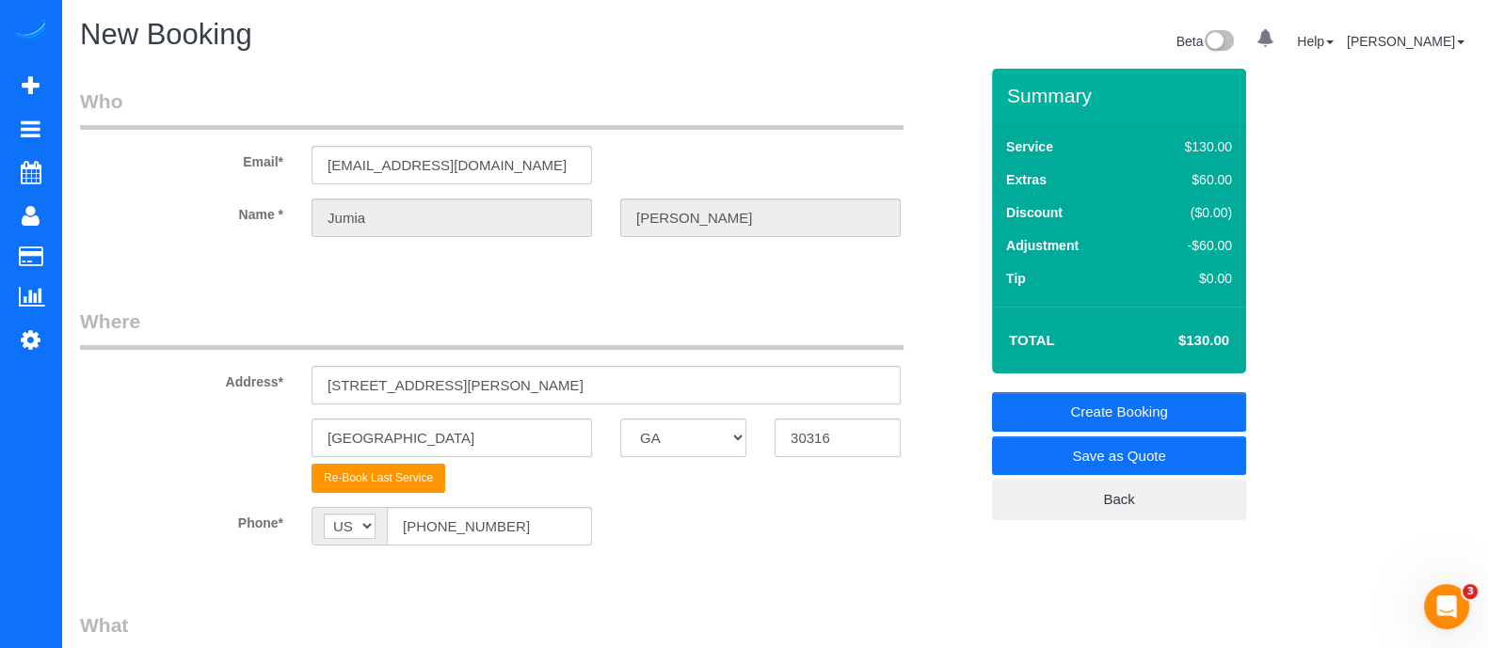
click at [1176, 412] on link "Create Booking" at bounding box center [1119, 412] width 254 height 40
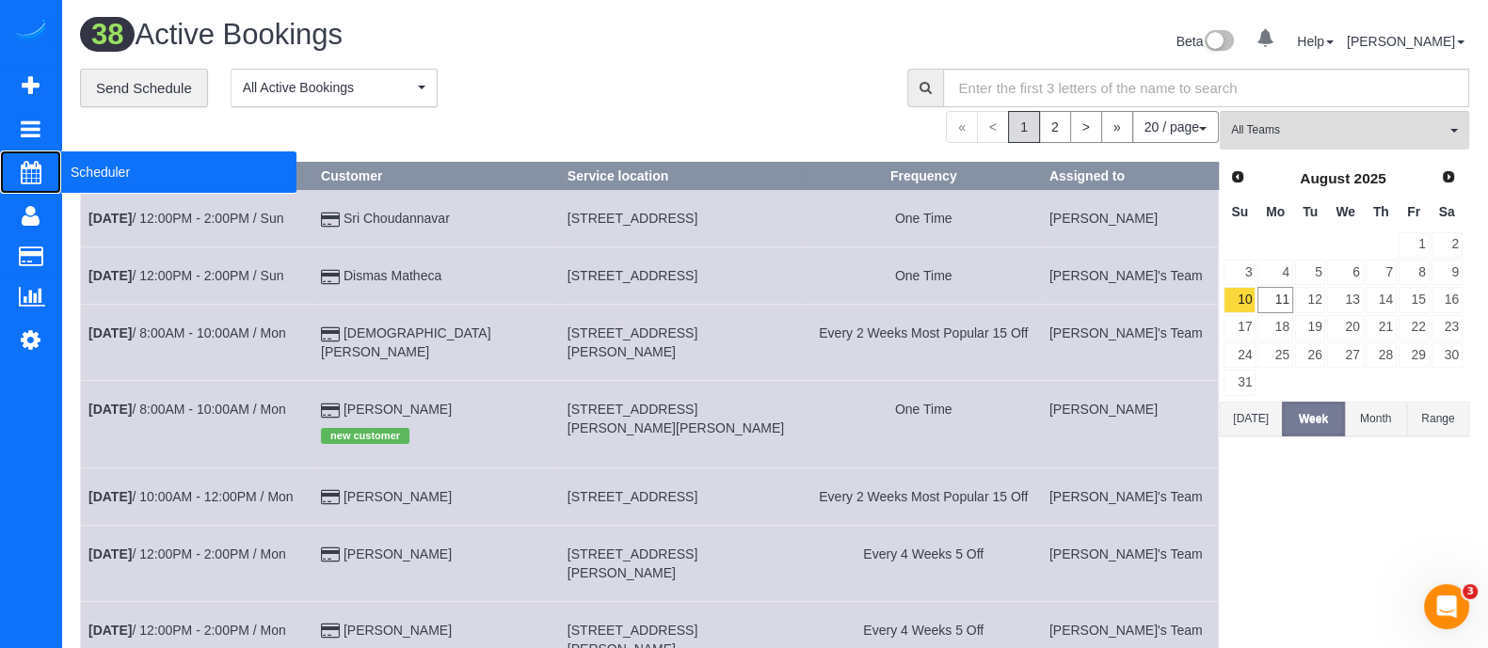
click at [104, 178] on span "Scheduler" at bounding box center [178, 172] width 235 height 43
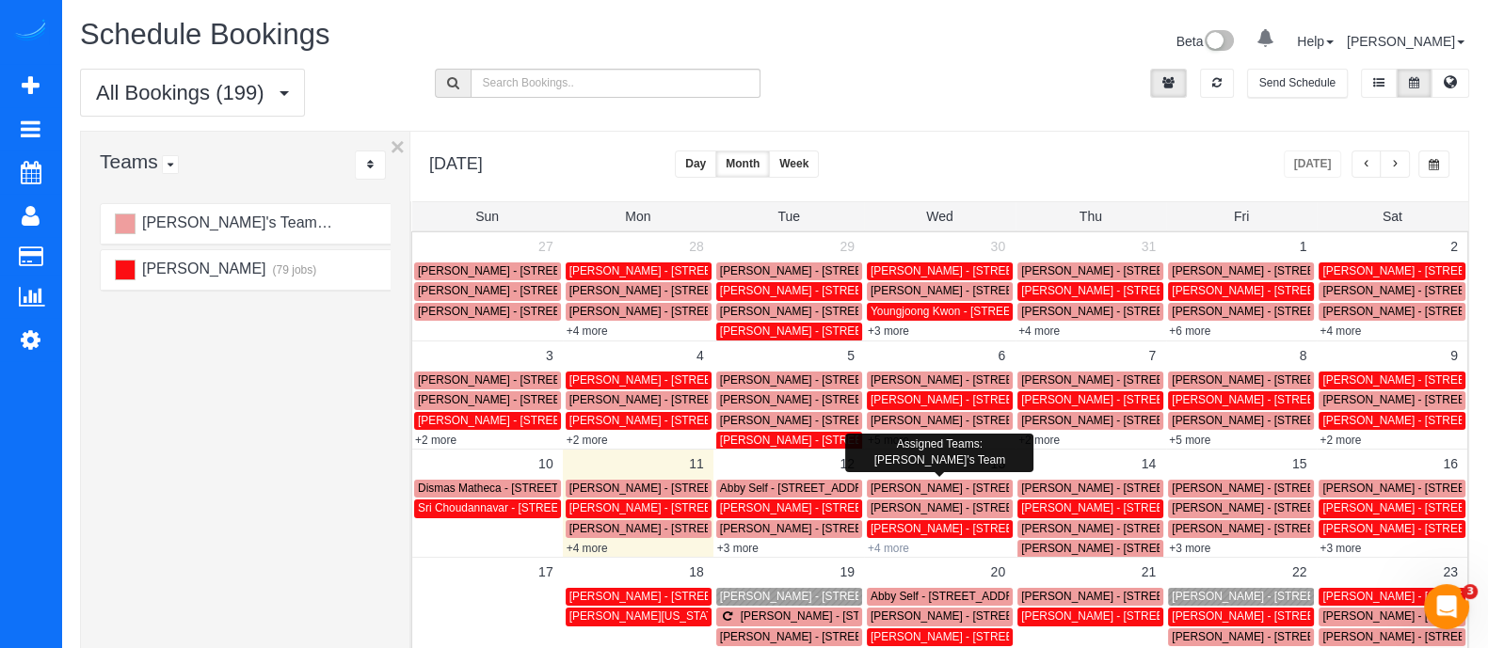
click at [892, 542] on link "+4 more" at bounding box center [888, 548] width 41 height 13
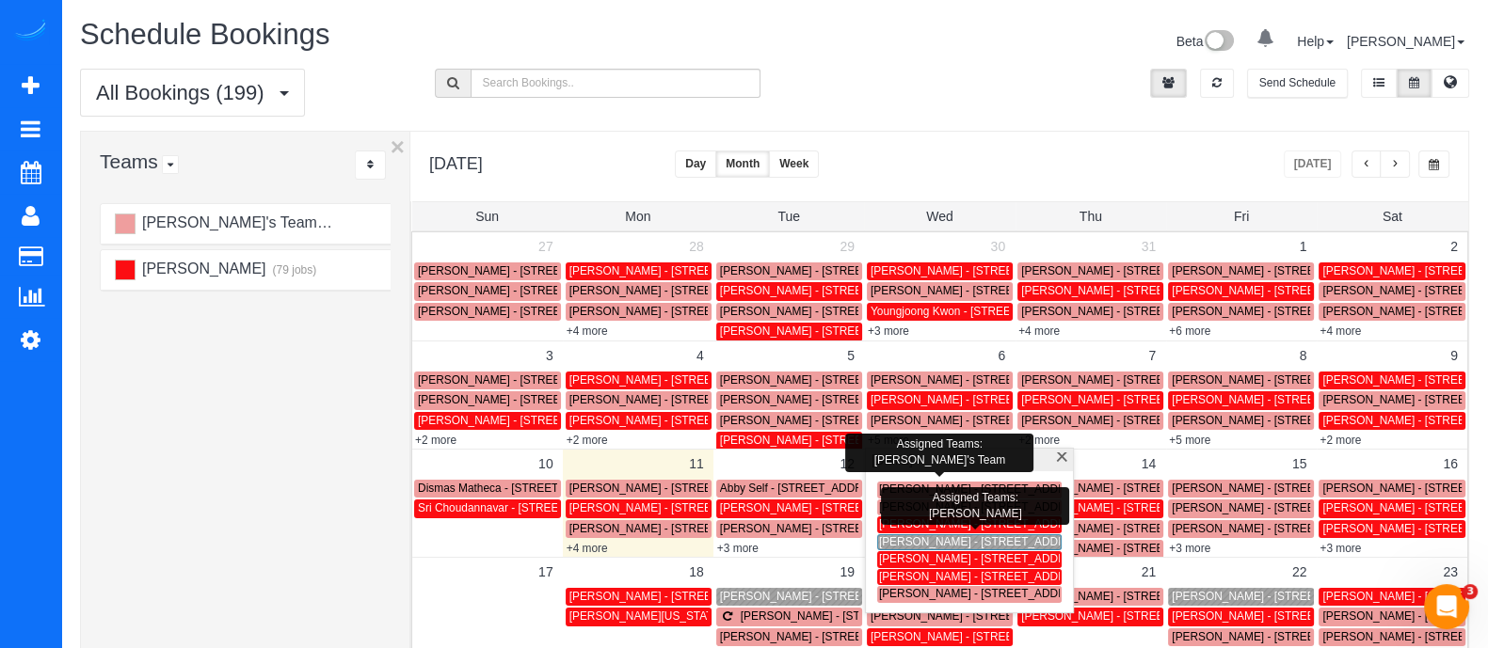
click at [909, 524] on span "Mathew Polito - 12 Arc Way Neatlanta, Ga 30305, Usa, Atlanta, GA 30305" at bounding box center [985, 524] width 213 height 13
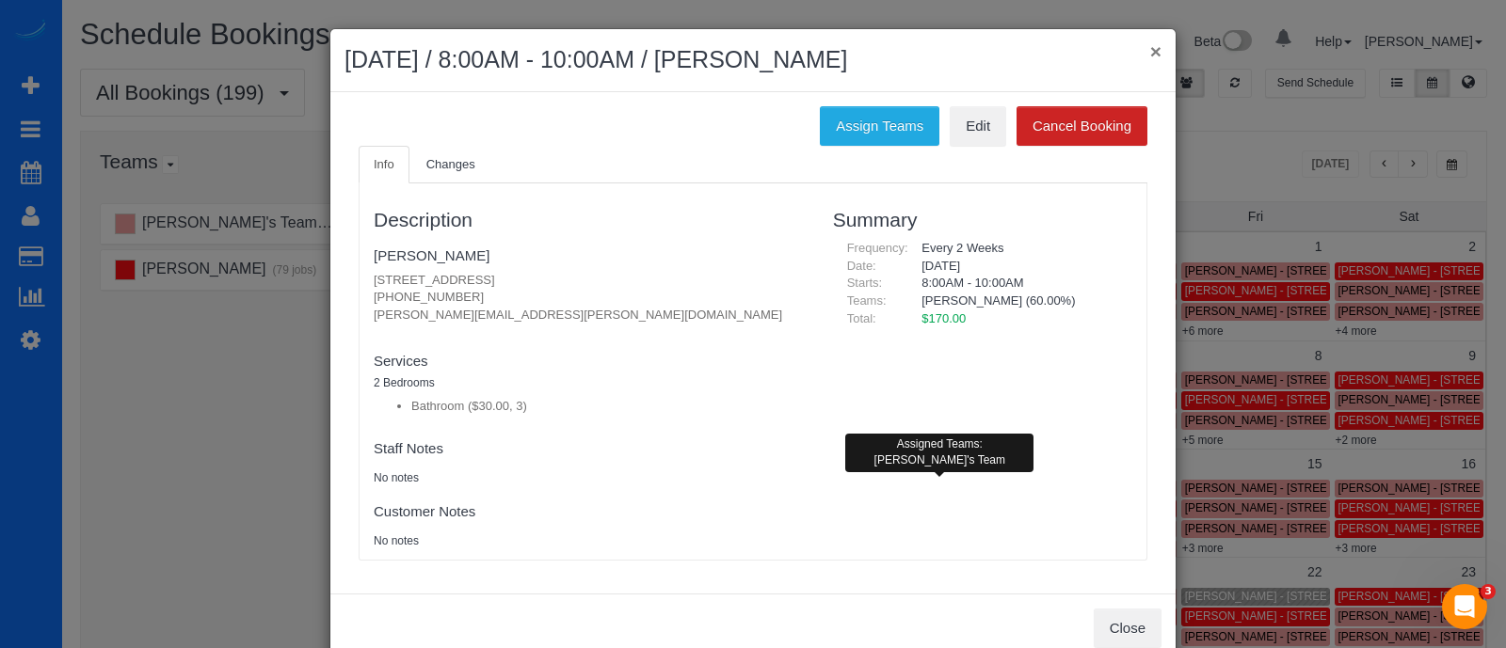
click at [1150, 58] on button "×" at bounding box center [1155, 51] width 11 height 20
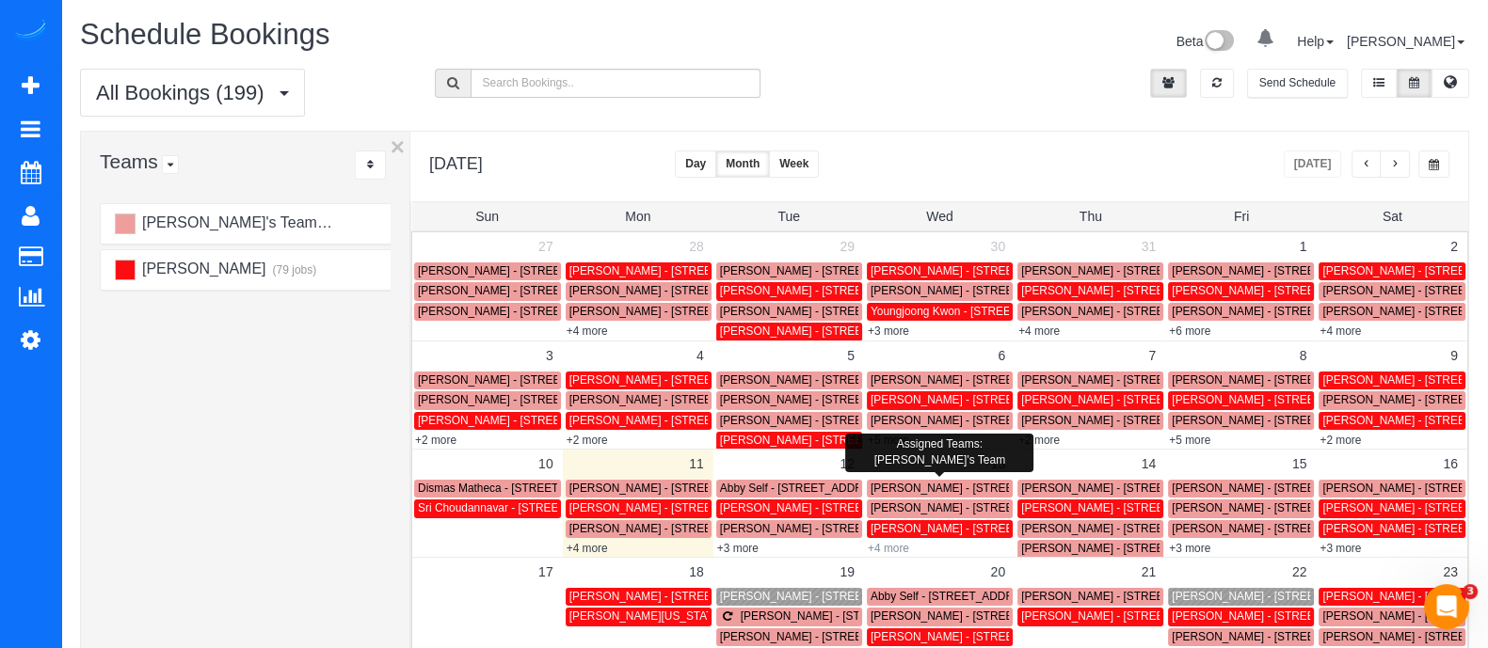
click at [884, 550] on link "+4 more" at bounding box center [888, 548] width 41 height 13
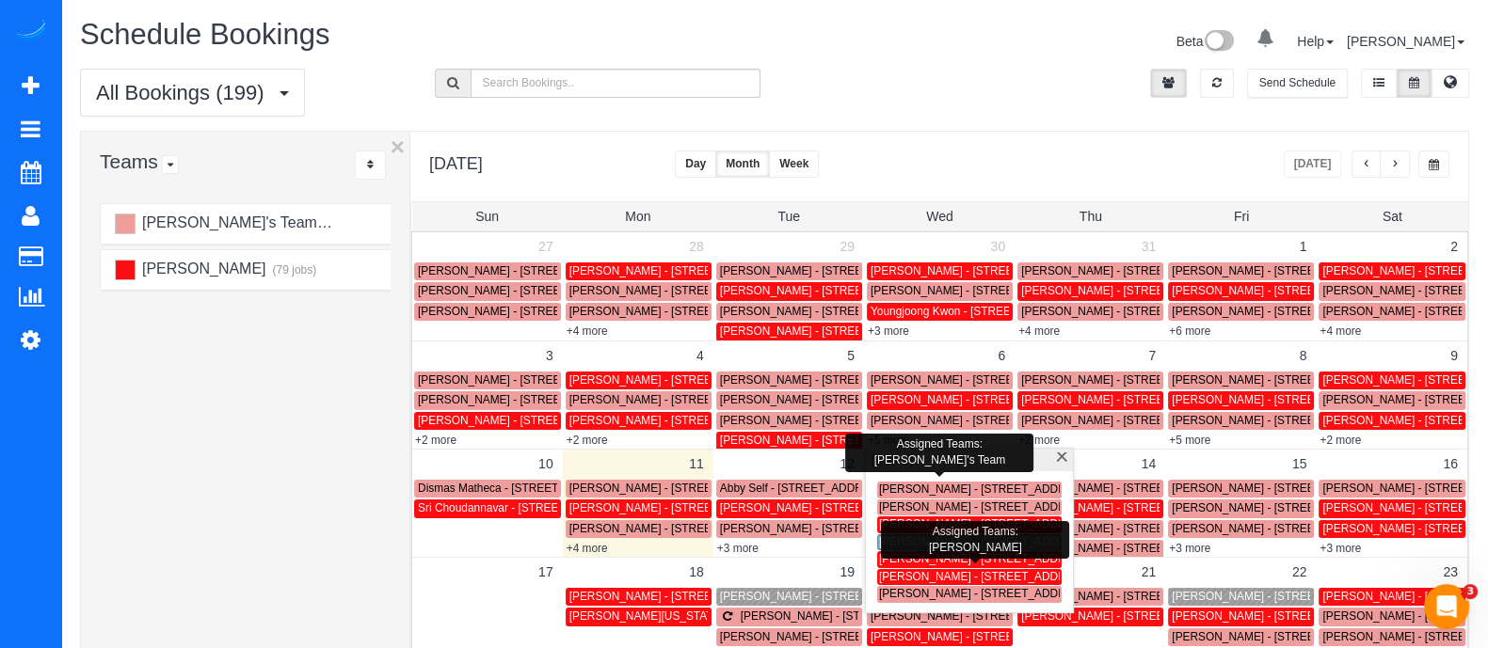
click at [914, 560] on span "Olivia Berry - 1315 Lincoln Court Avenue Ne, 1315, Brookhaven, GA 30329" at bounding box center [985, 558] width 213 height 13
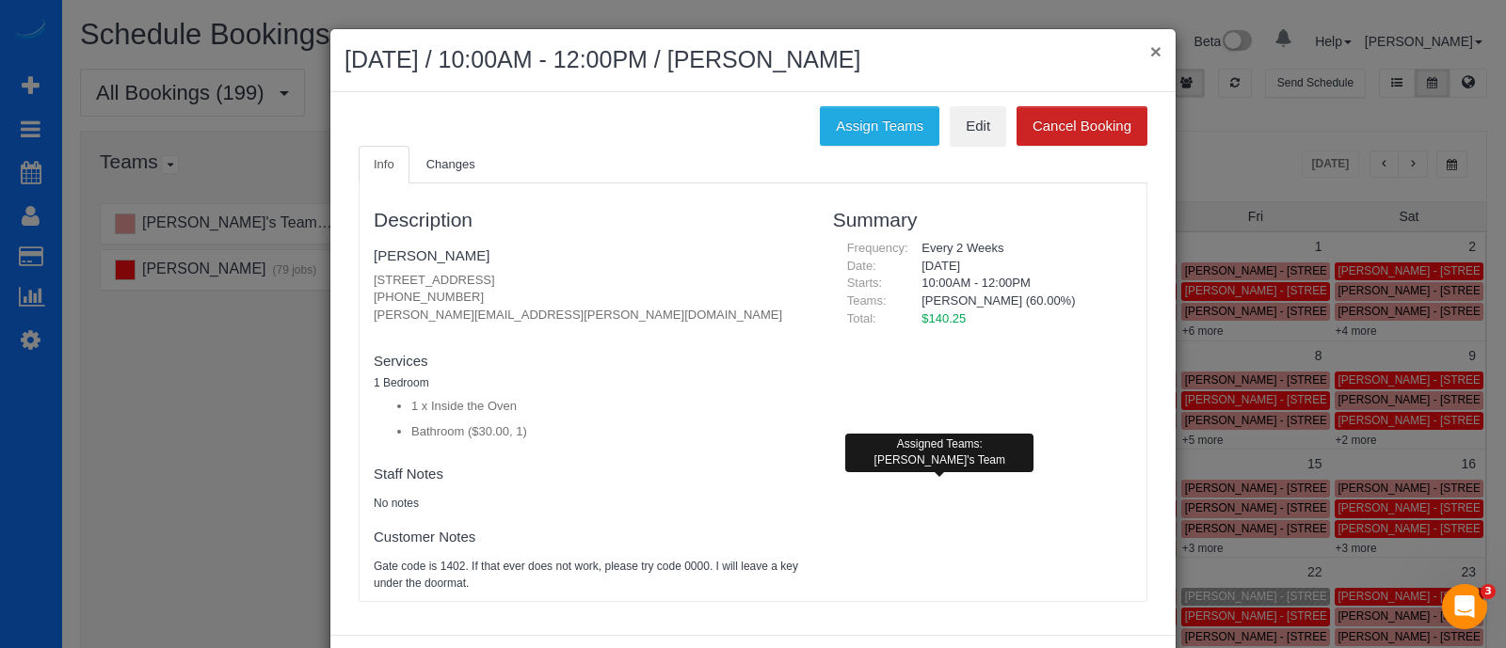
click at [1150, 56] on button "×" at bounding box center [1155, 51] width 11 height 20
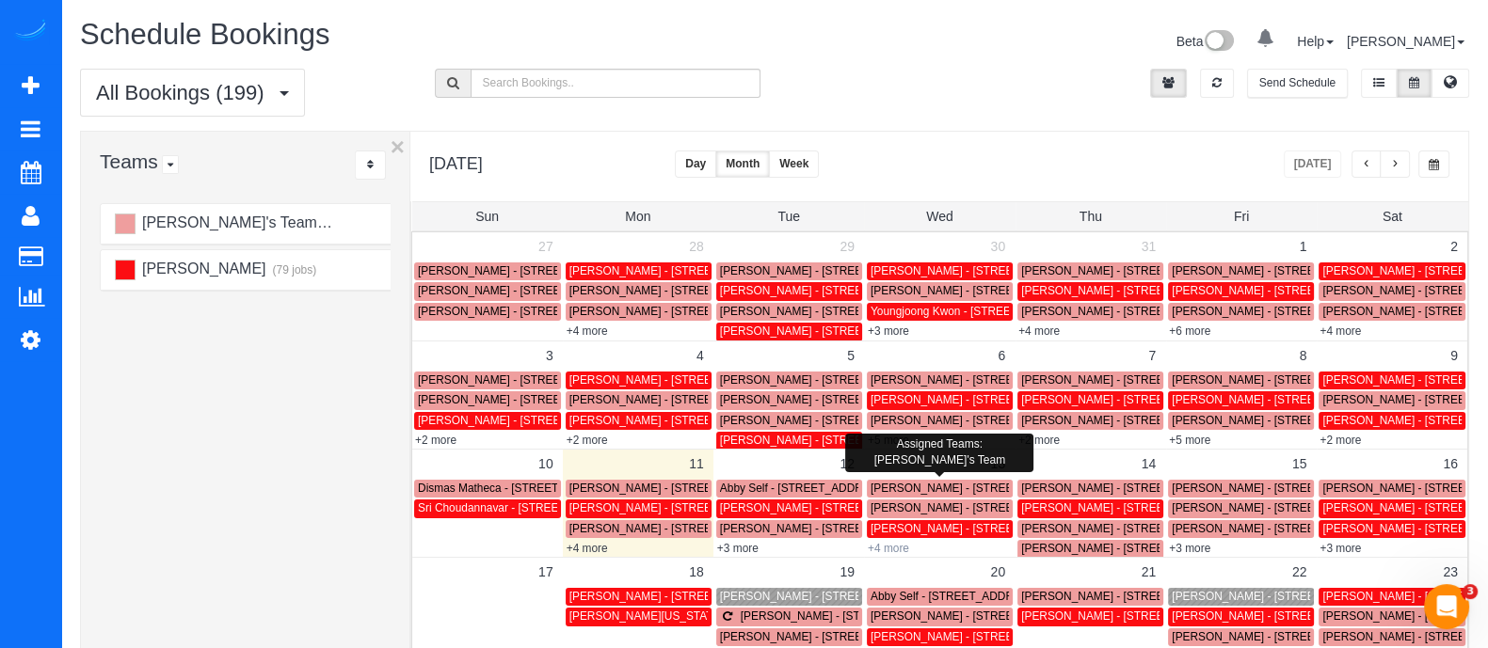
click at [877, 548] on link "+4 more" at bounding box center [888, 548] width 41 height 13
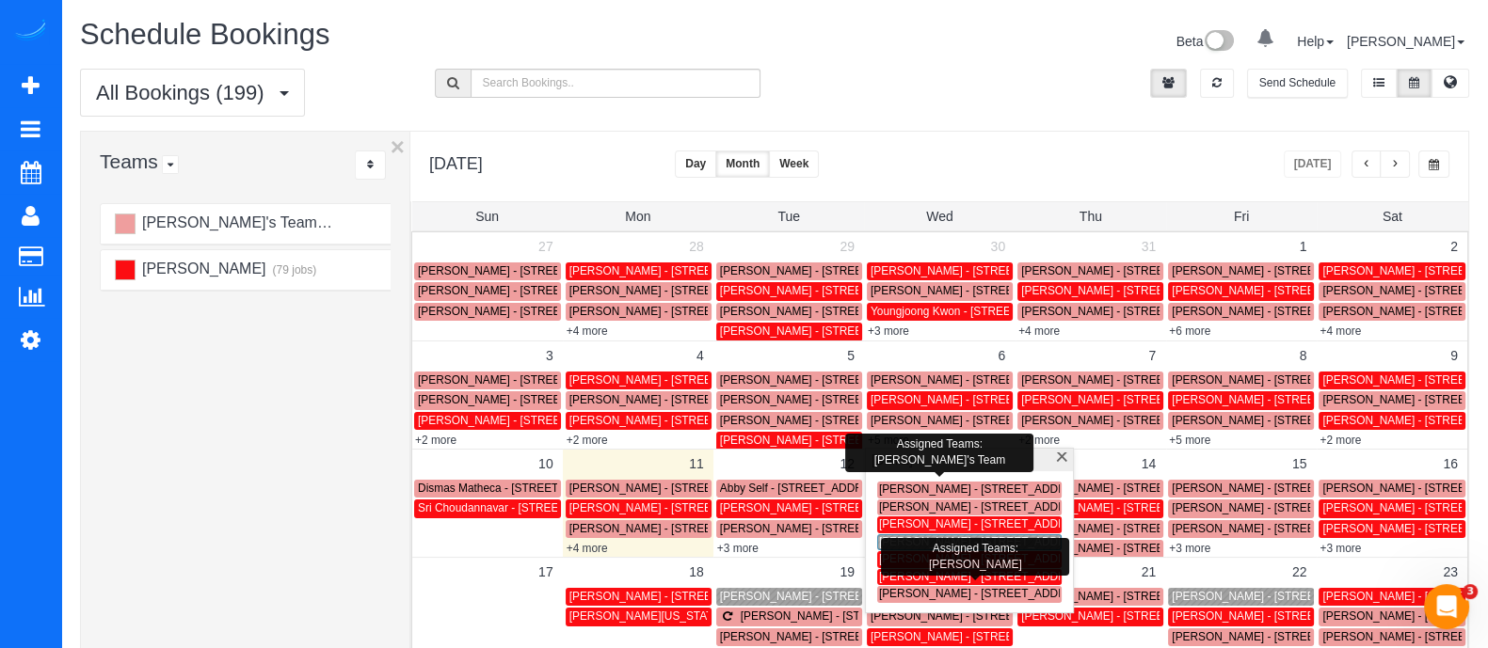
click at [896, 579] on span "Joseph Morris - 395 Central Park Pl Neatlanta, Ga 30312, Usa Unit 420, Atlanta,…" at bounding box center [985, 576] width 213 height 13
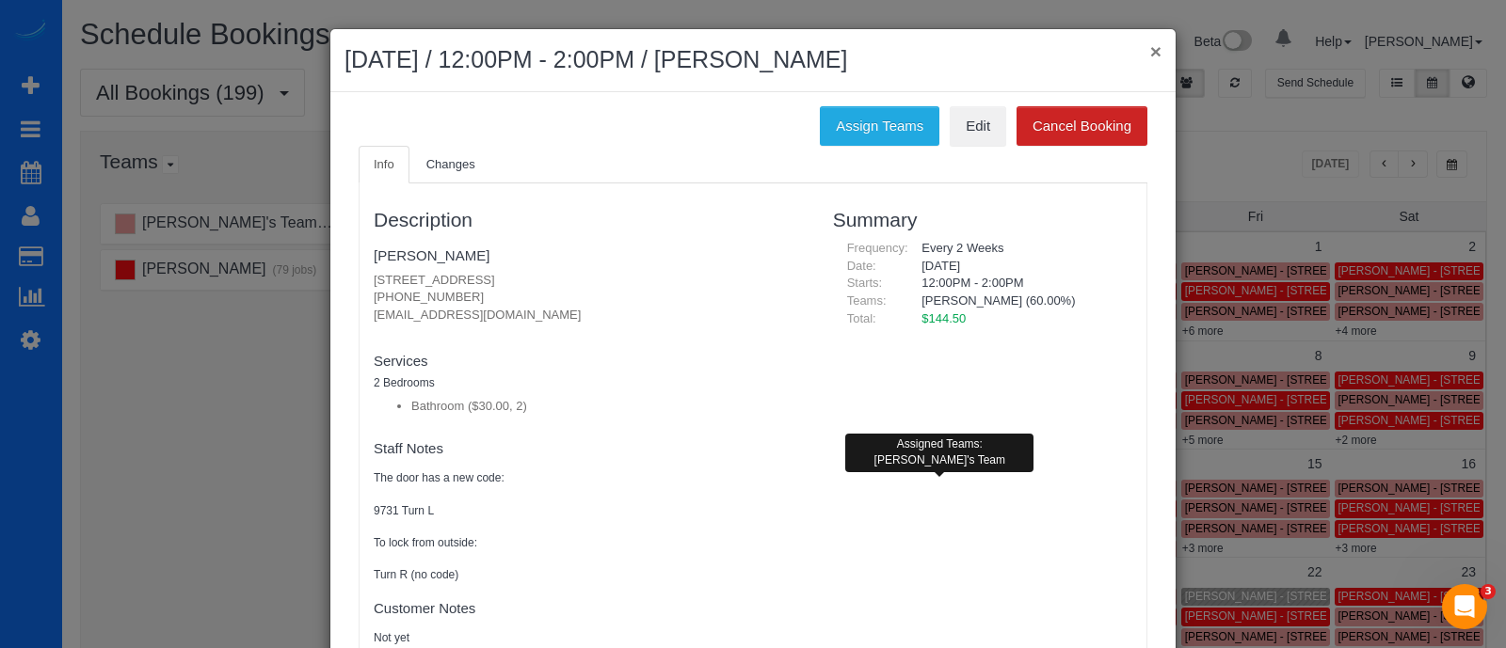
click at [1150, 43] on button "×" at bounding box center [1155, 51] width 11 height 20
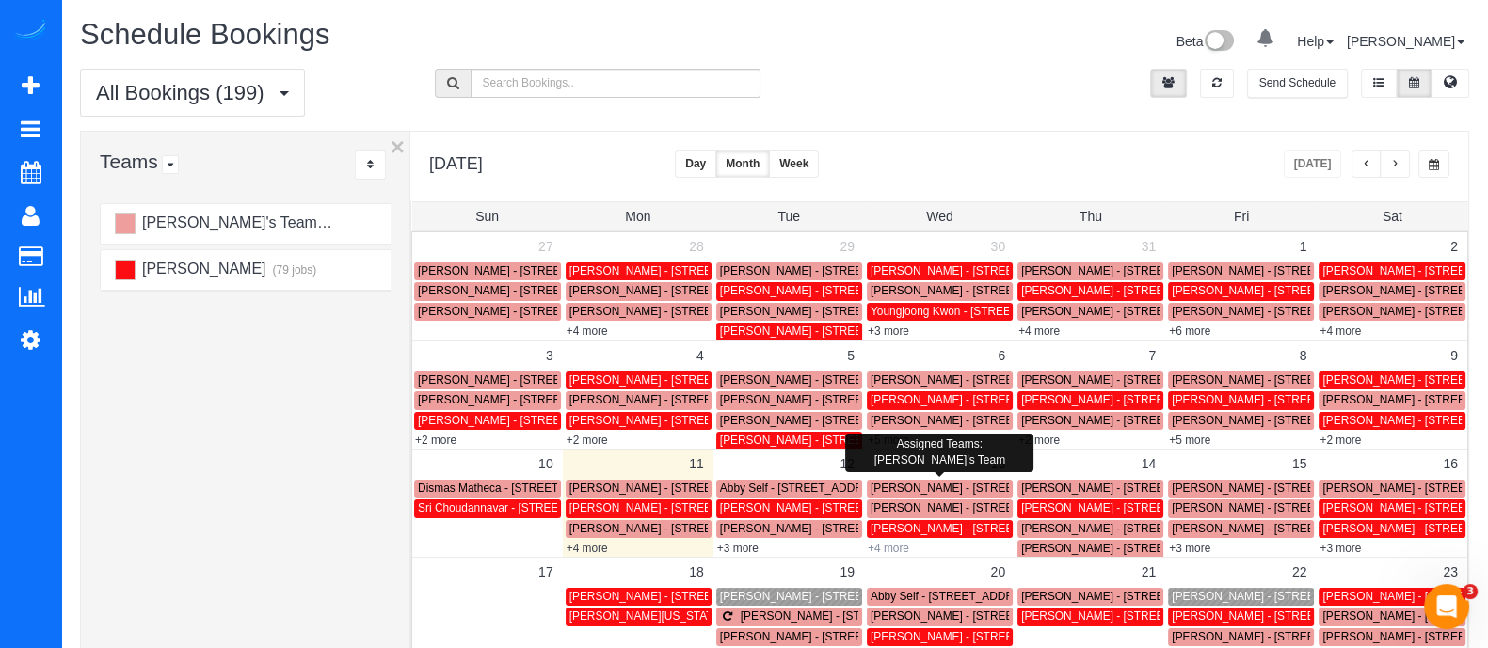
click at [891, 546] on link "+4 more" at bounding box center [888, 548] width 41 height 13
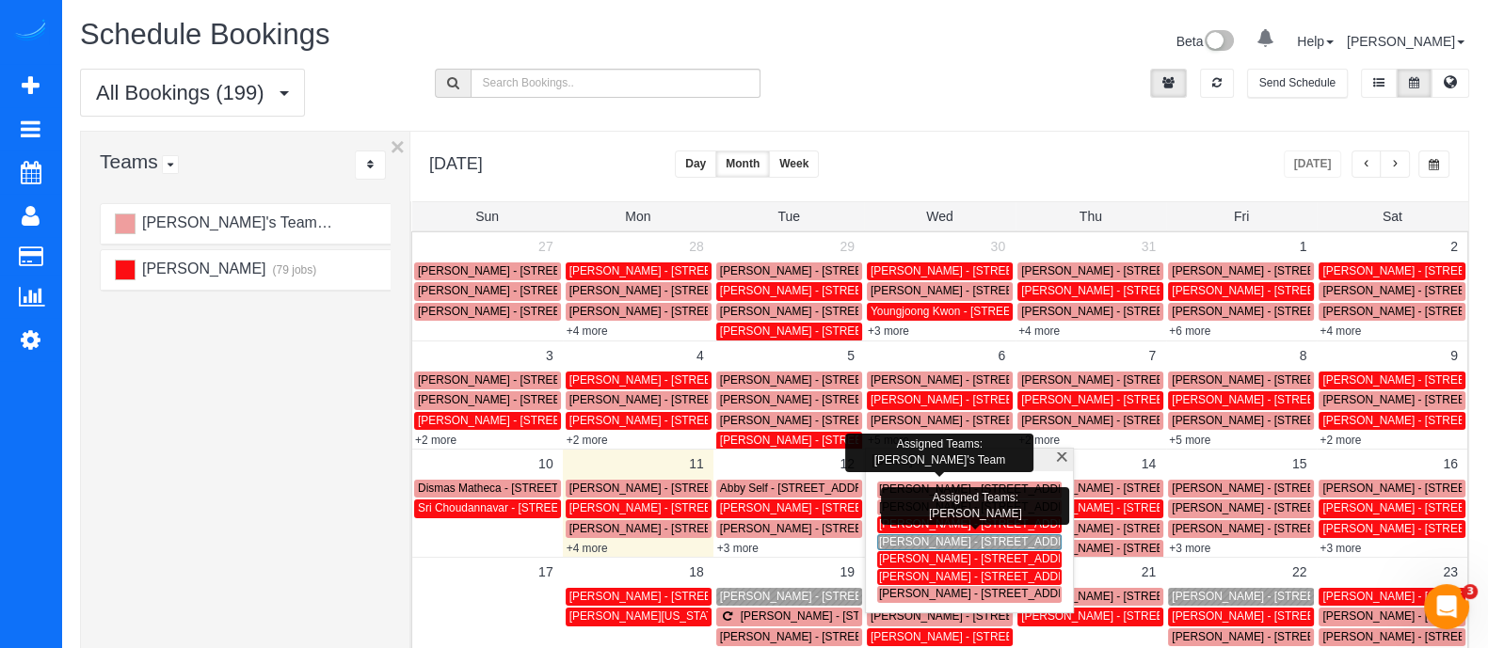
click at [901, 520] on span "Mathew Polito - 12 Arc Way Neatlanta, Ga 30305, Usa, Atlanta, GA 30305" at bounding box center [985, 524] width 213 height 13
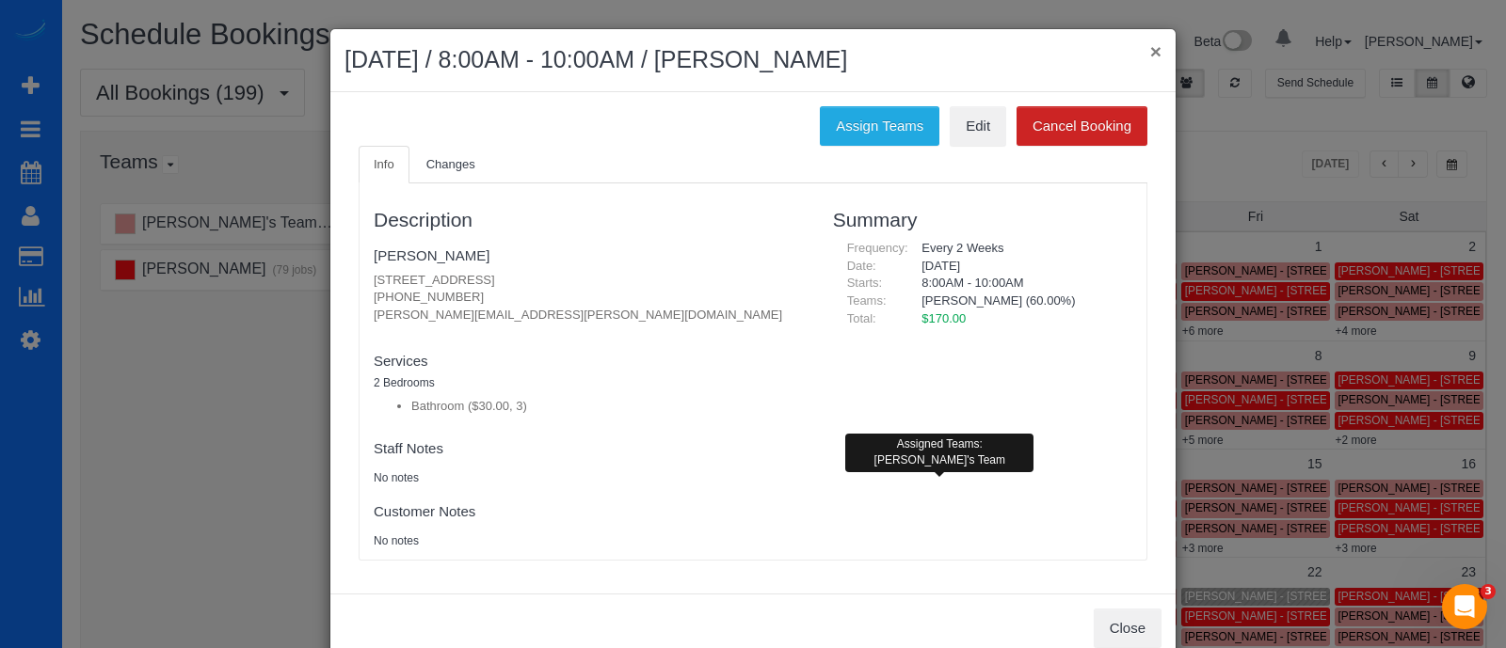
click at [1150, 51] on button "×" at bounding box center [1155, 51] width 11 height 20
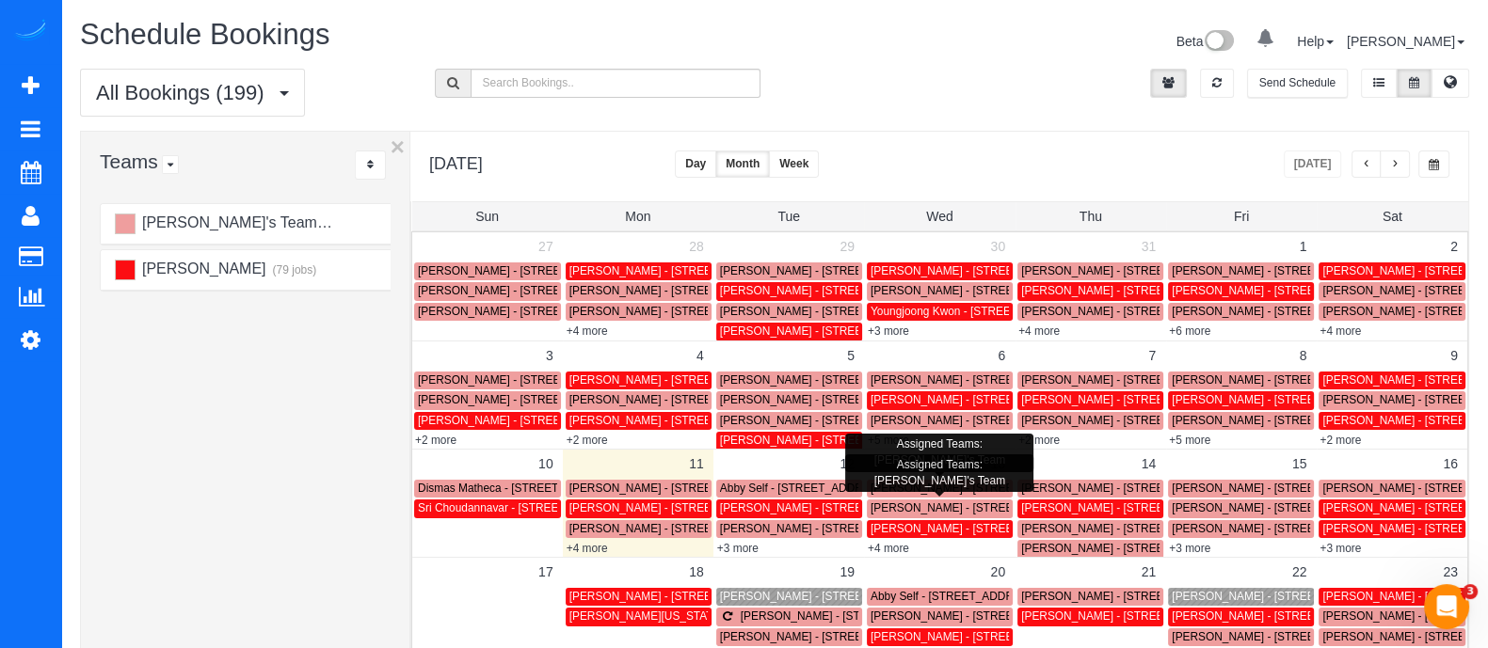
click at [885, 509] on span "Jumia Joseph - 777 Memorial Dr Seatlanta, Ga 30316, 1412, Atlanta, GA 30316" at bounding box center [976, 508] width 213 height 13
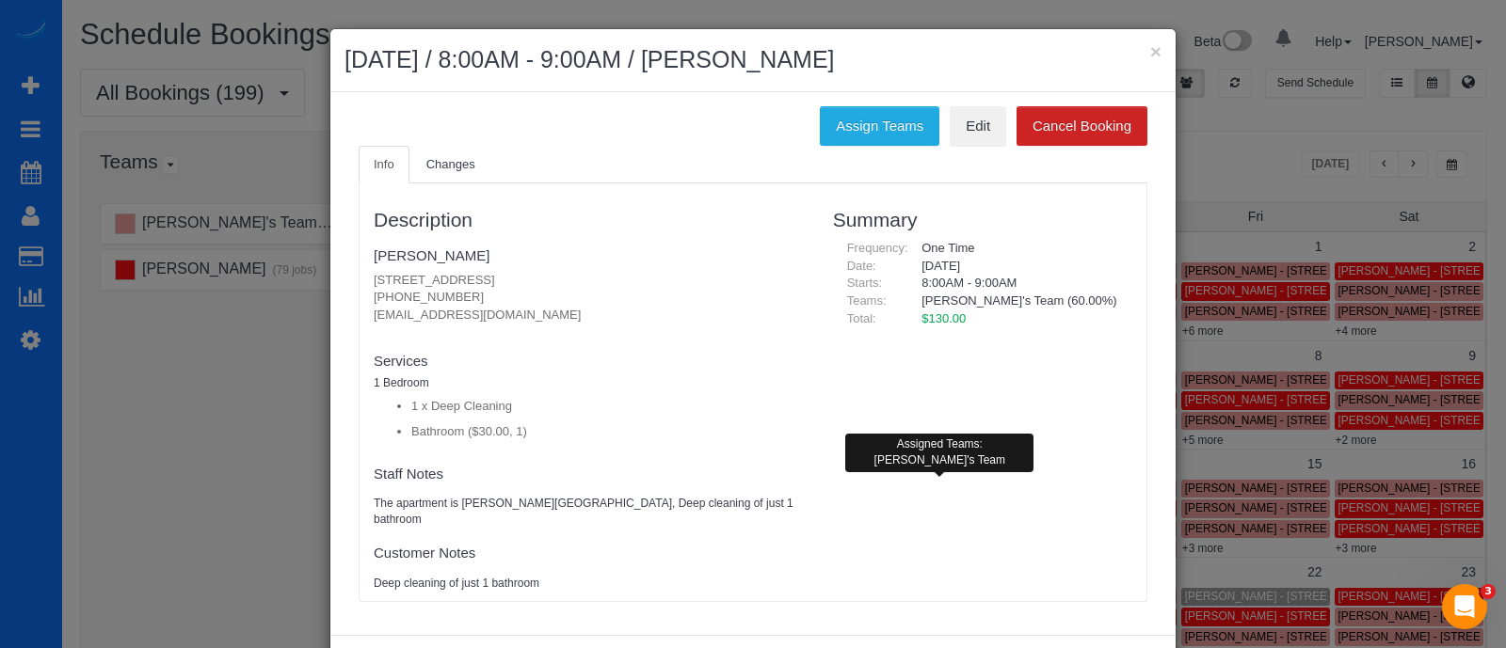
drag, startPoint x: 460, startPoint y: 250, endPoint x: 355, endPoint y: 247, distance: 105.5
click at [359, 247] on div "Description Jumia Joseph 777 Memorial Dr Seatlanta, Ga 30316, 1412, Atlanta, GA…" at bounding box center [588, 392] width 459 height 399
copy link "Jumia Joseph"
click at [1153, 53] on div "× August 13, 2025 / 8:00AM - 9:00AM / Jumia Joseph" at bounding box center [752, 60] width 845 height 63
click at [1150, 50] on button "×" at bounding box center [1155, 51] width 11 height 20
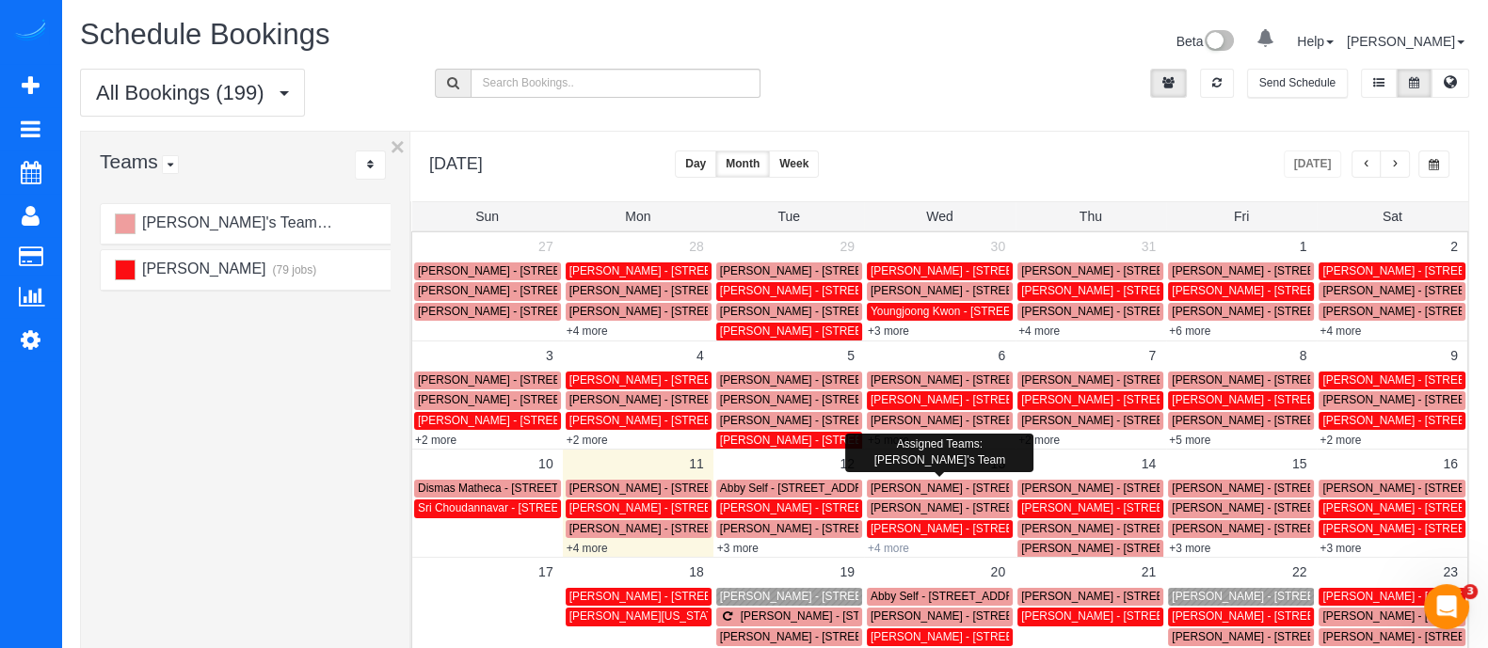
click at [886, 544] on link "+4 more" at bounding box center [888, 548] width 41 height 13
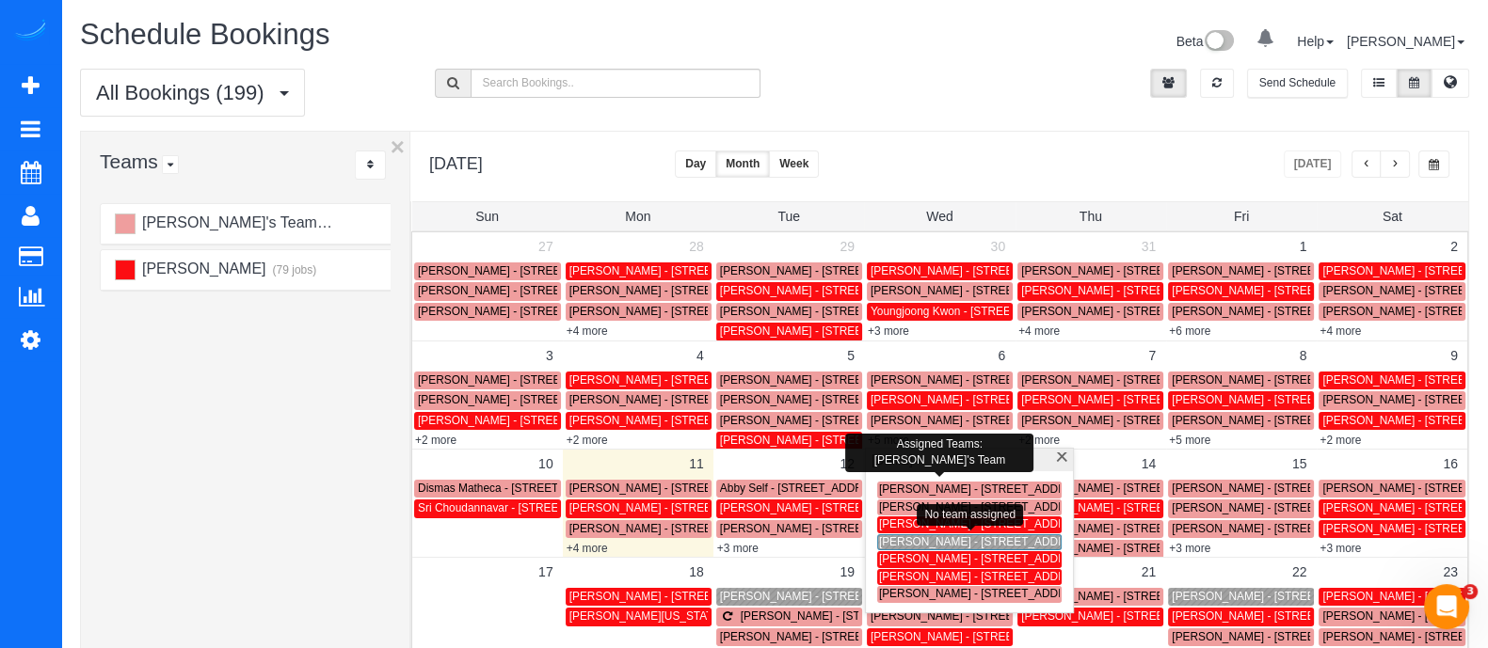
click at [894, 543] on span "Olivier Midy - 4281 Cabretta Dr Se, Smyrna, GA 30080" at bounding box center [1031, 541] width 305 height 13
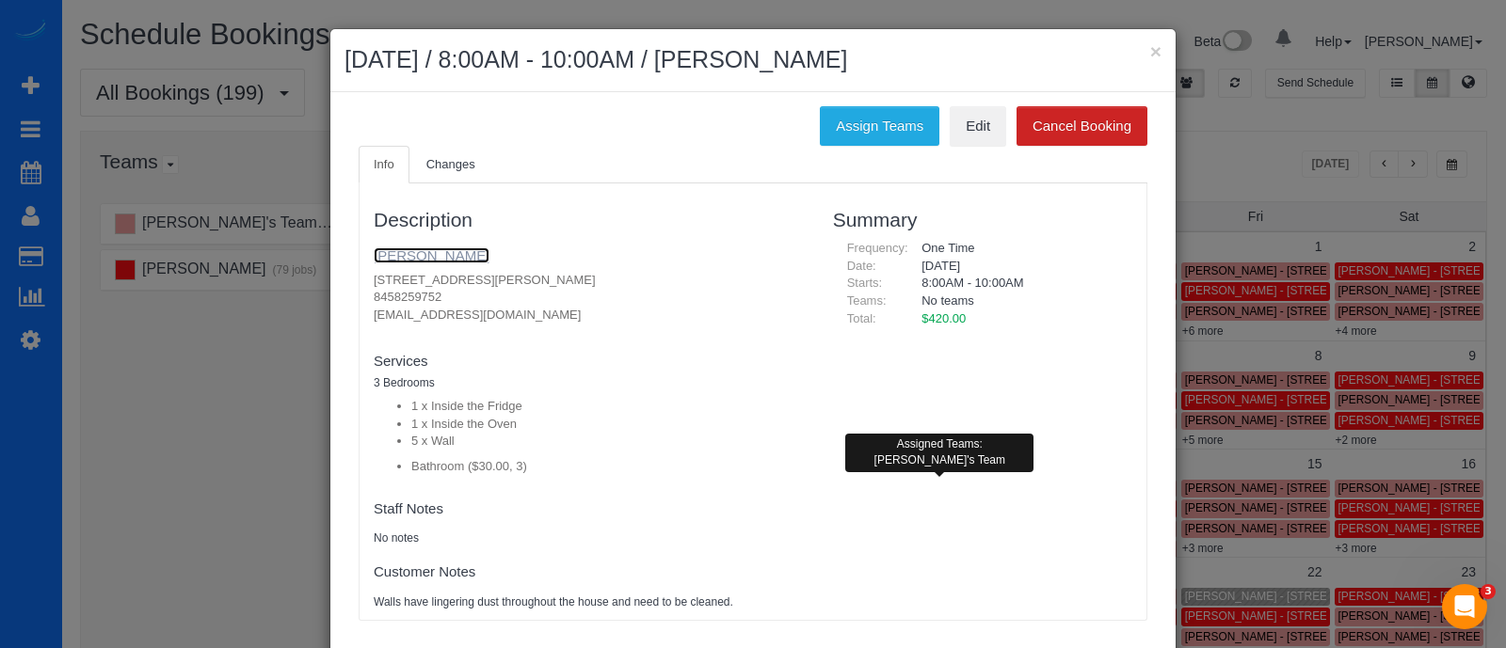
click at [423, 256] on link "[PERSON_NAME]" at bounding box center [432, 255] width 116 height 16
click at [1150, 46] on button "×" at bounding box center [1155, 51] width 11 height 20
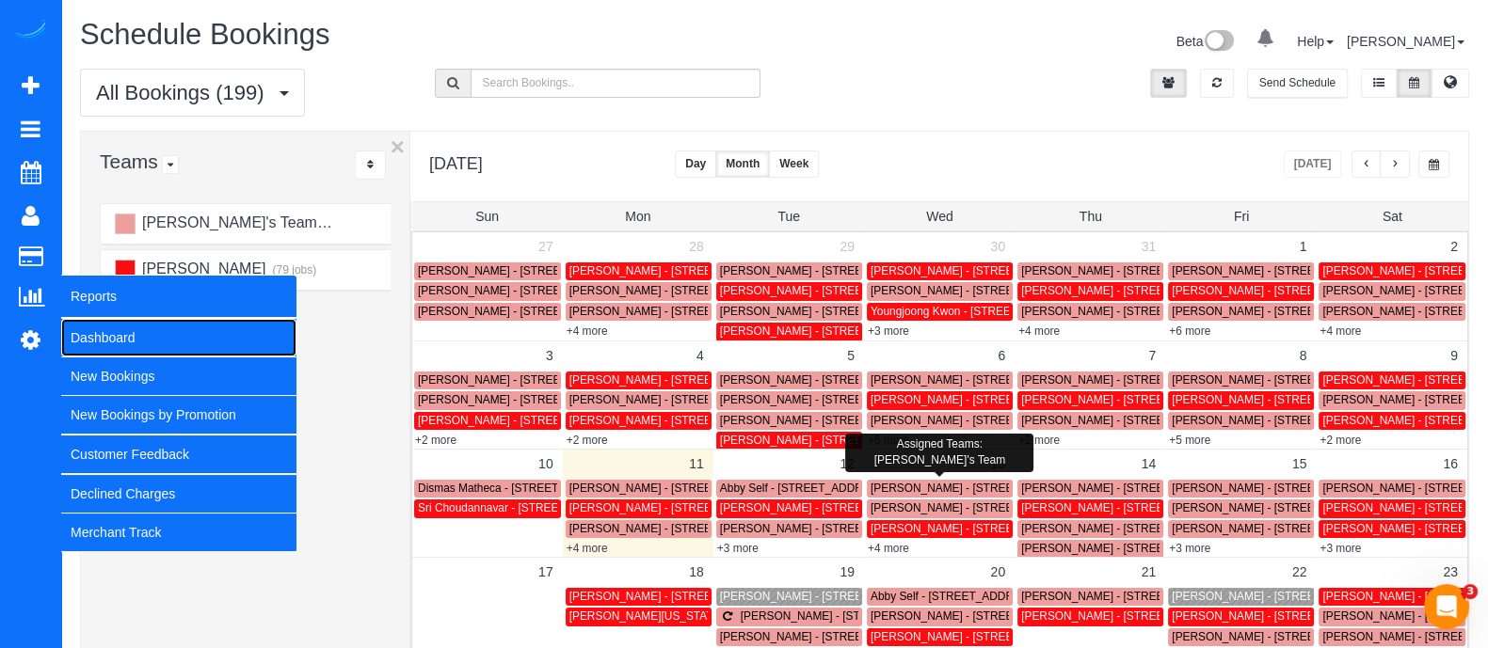
click at [118, 325] on link "Dashboard" at bounding box center [178, 338] width 235 height 38
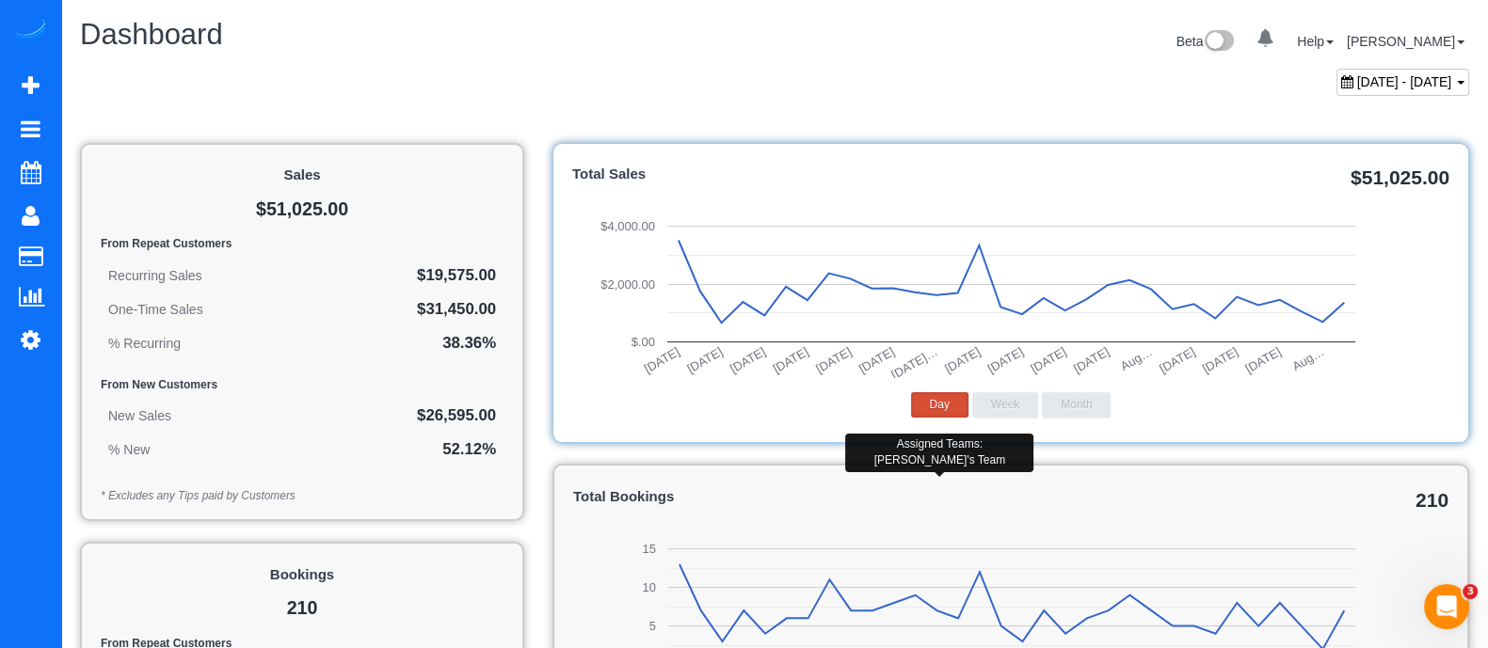
click at [1367, 74] on span "July 11, 2025 - August 11, 2025" at bounding box center [1404, 81] width 95 height 15
type input "**********"
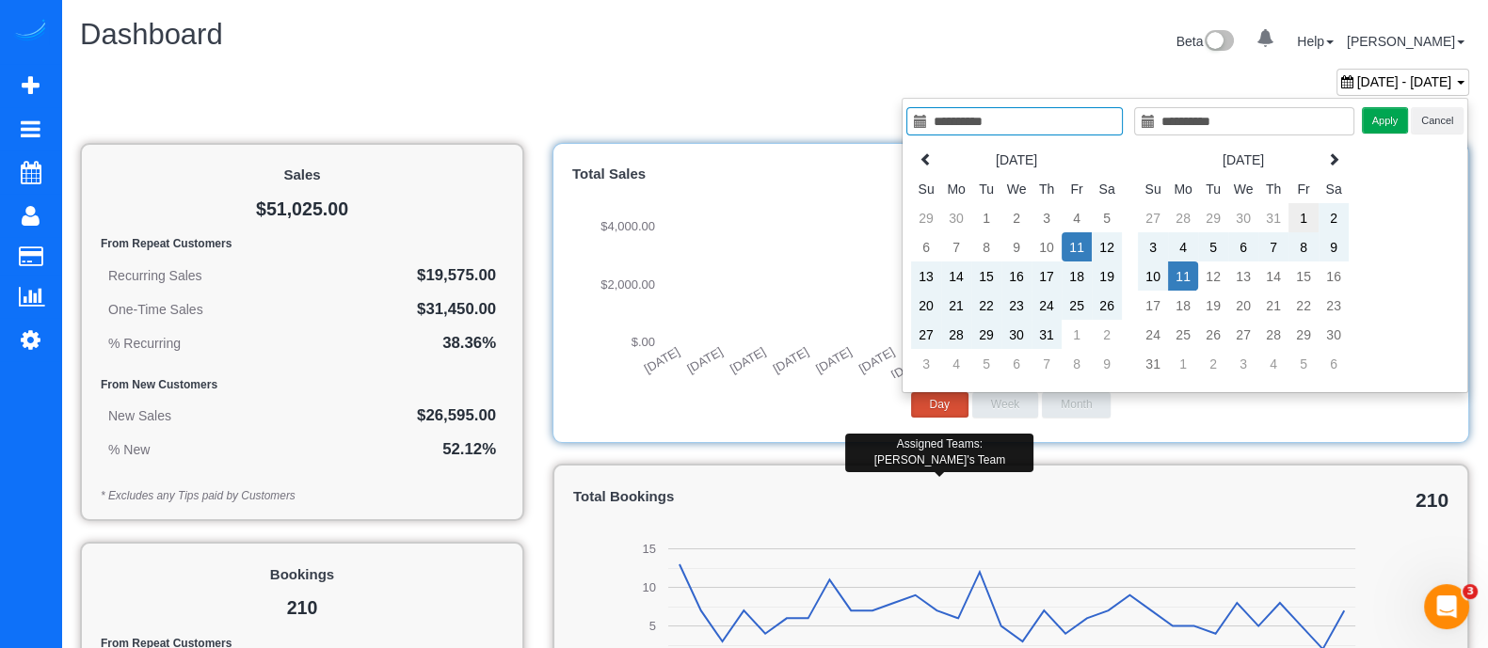
type input "**********"
click at [1297, 214] on td "1" at bounding box center [1303, 217] width 30 height 29
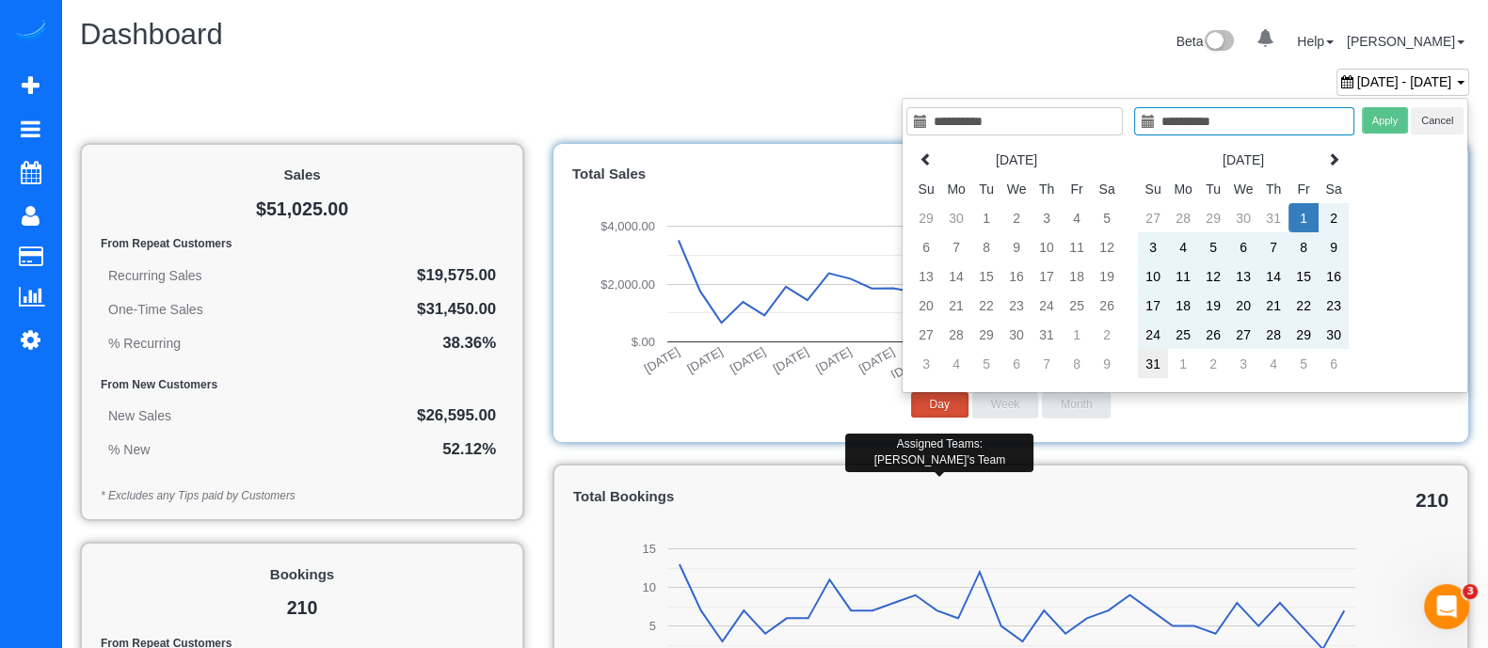
type input "**********"
click at [1160, 364] on td "31" at bounding box center [1153, 363] width 30 height 29
type input "**********"
click at [1384, 122] on button "Apply" at bounding box center [1385, 120] width 47 height 27
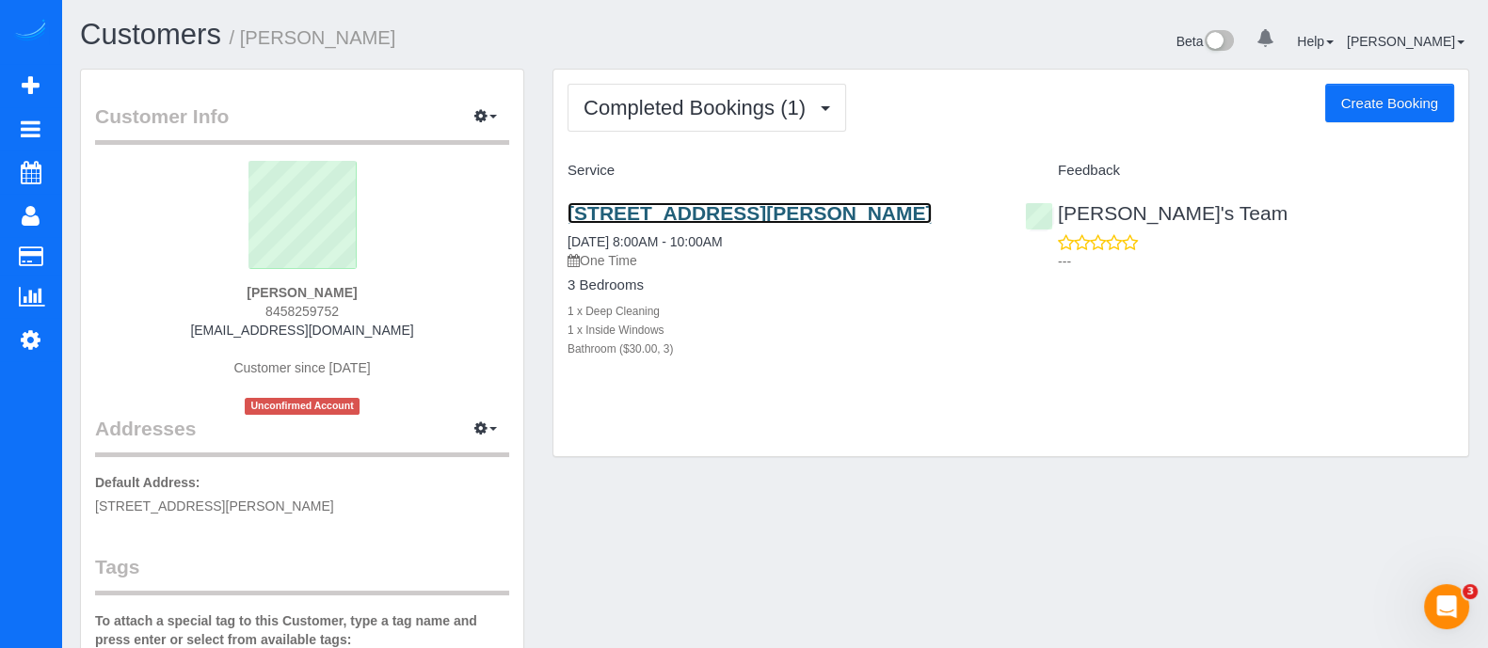
click at [869, 222] on link "[STREET_ADDRESS][PERSON_NAME]" at bounding box center [749, 213] width 364 height 22
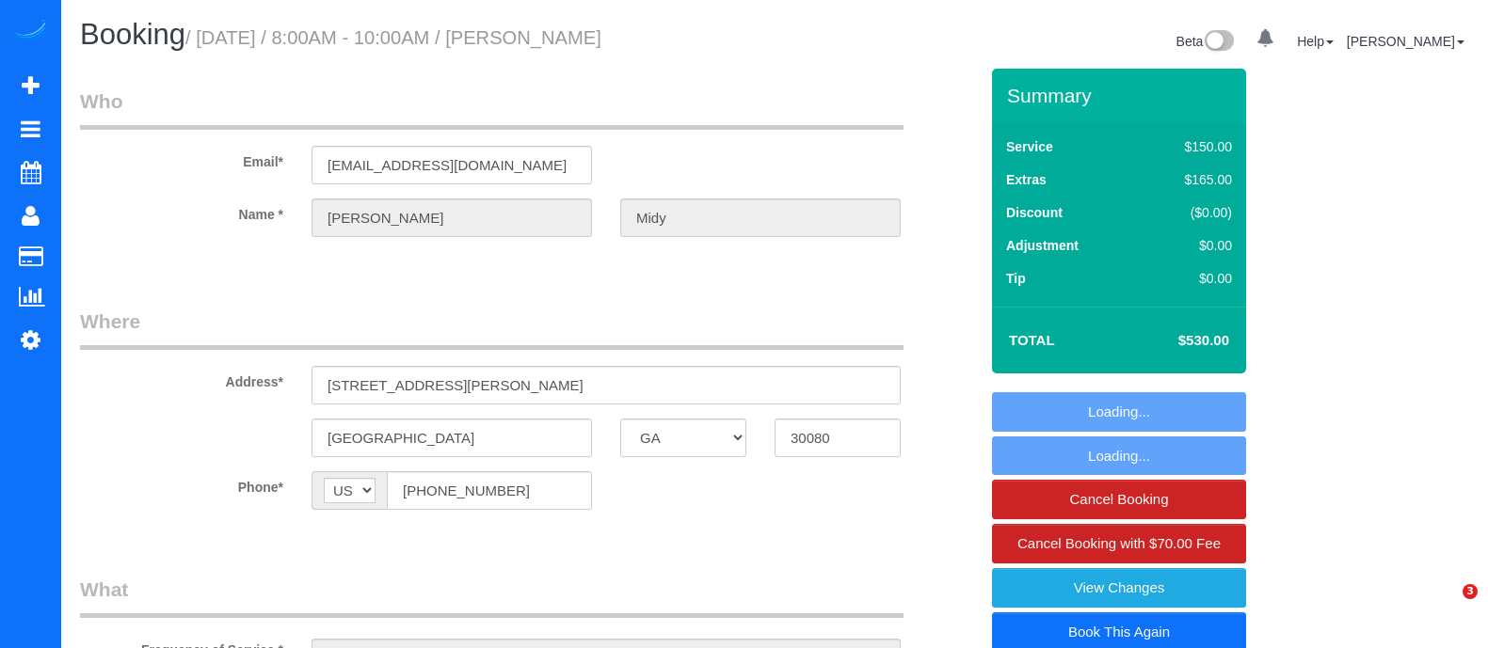
select select "GA"
select select "string:fspay-135a1c86-8561-480e-a35f-e1ad1016585c"
select select "number:3"
select select "number:6"
select select "object:666"
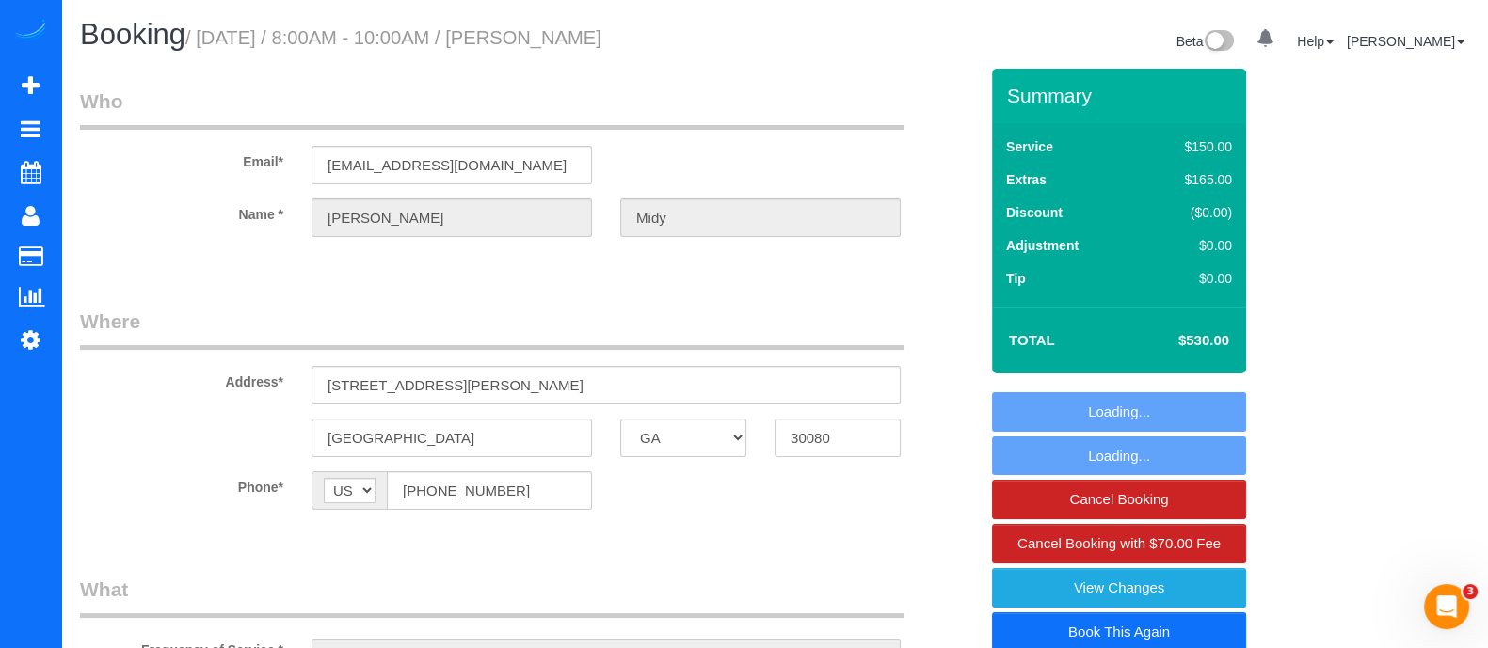
select select "spot1"
select select "object:686"
select select "3"
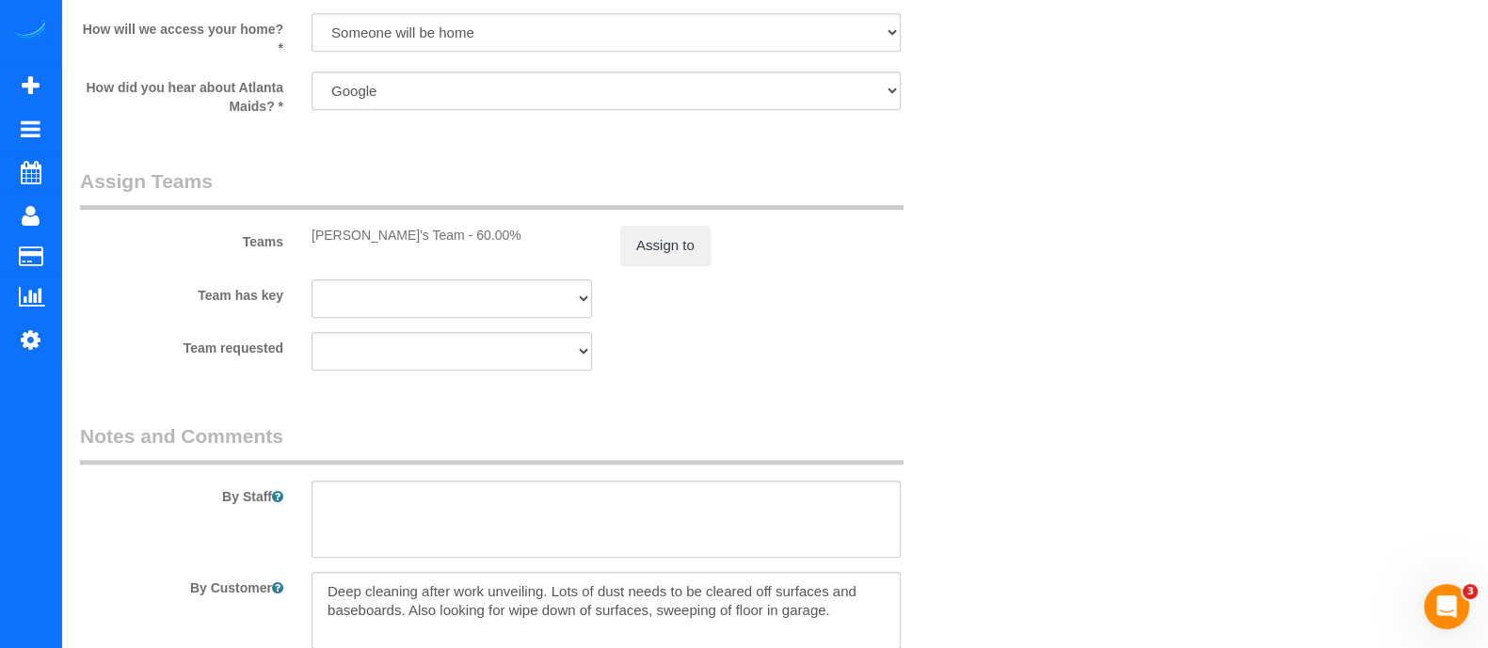
scroll to position [2145, 0]
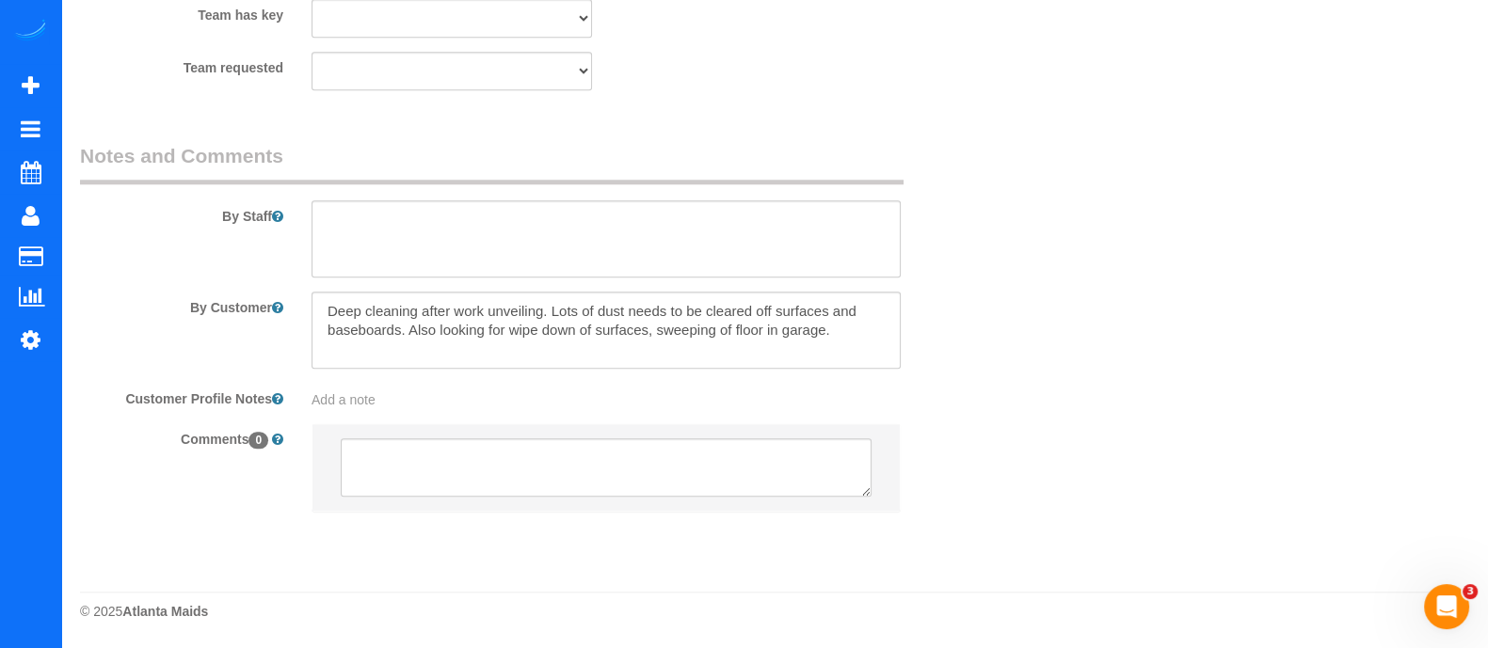
select select "3"
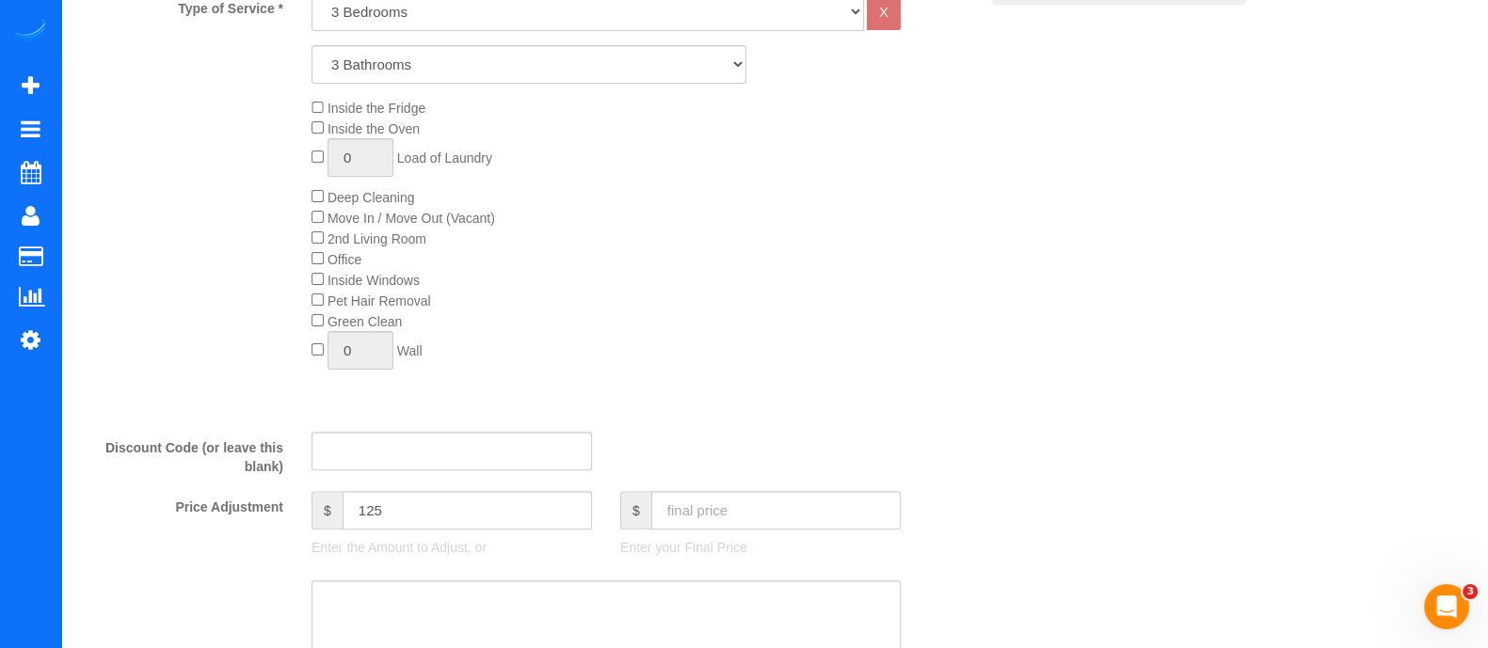
scroll to position [0, 0]
